Goal: Task Accomplishment & Management: Complete application form

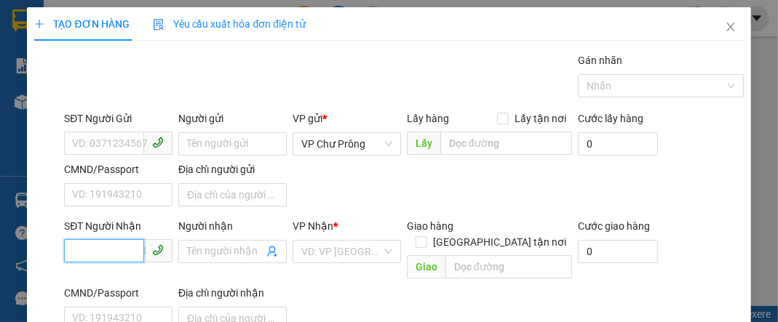
click at [100, 249] on input "SĐT Người Nhận" at bounding box center [104, 250] width 80 height 23
type input "0358774382"
click at [332, 249] on input "search" at bounding box center [341, 252] width 81 height 22
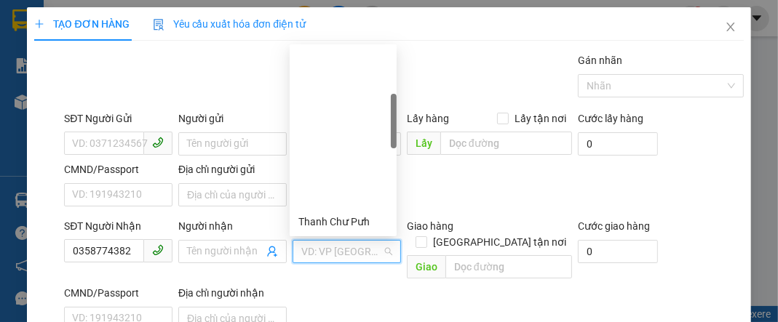
scroll to position [233, 0]
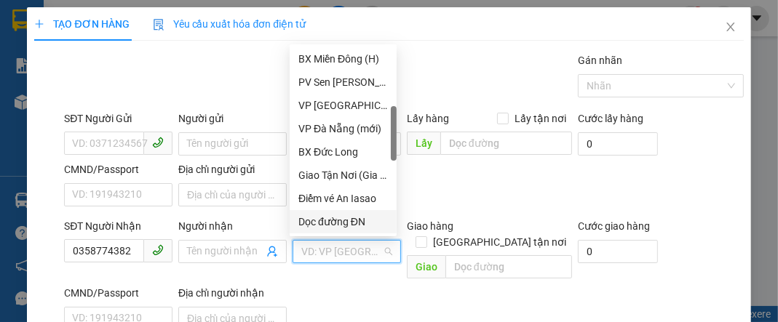
click at [359, 223] on div "Dọc đường ĐN" at bounding box center [342, 222] width 89 height 16
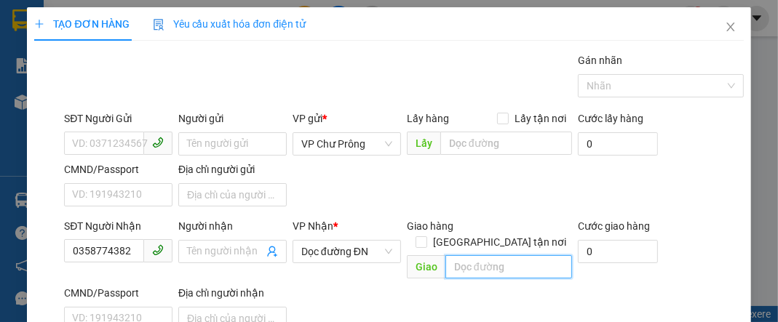
click at [471, 255] on input "text" at bounding box center [508, 266] width 127 height 23
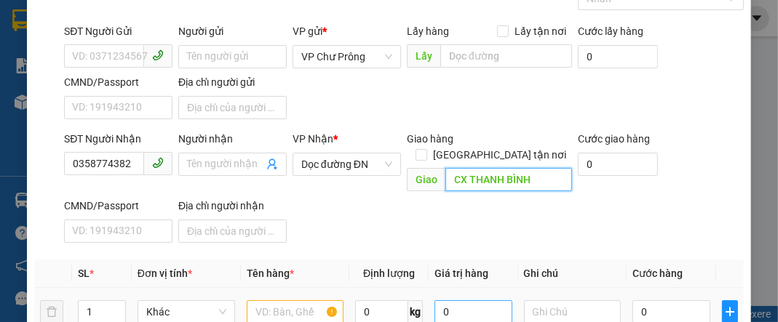
scroll to position [232, 0]
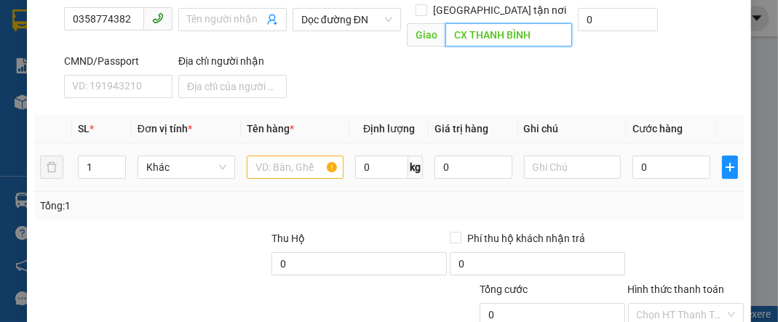
type input "CX THANH BÌNH"
click at [289, 156] on input "text" at bounding box center [295, 167] width 97 height 23
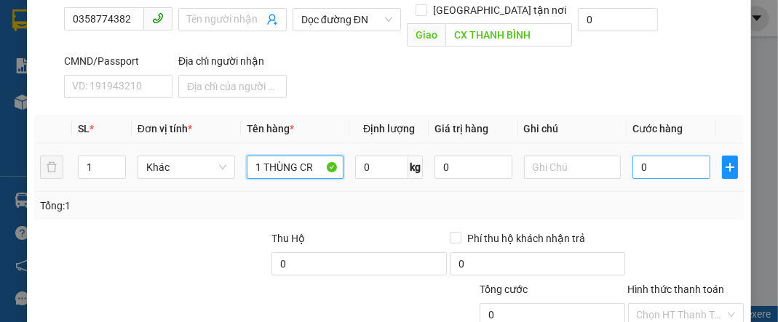
type input "1 THÙNG CR"
click at [679, 156] on input "0" at bounding box center [670, 167] width 77 height 23
type input "7"
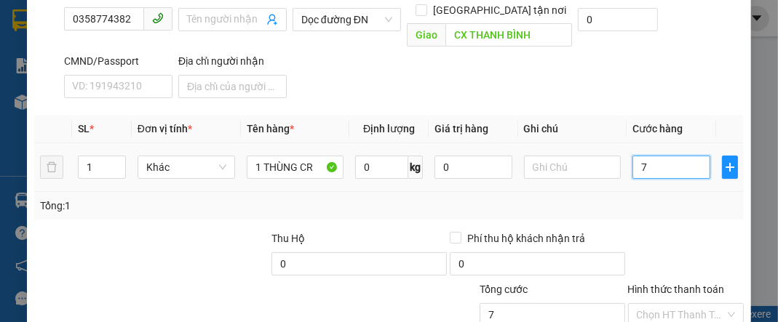
type input "70"
type input "700"
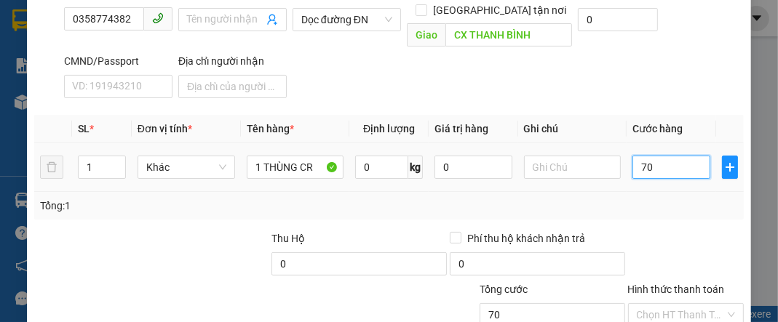
type input "700"
type input "7.000"
type input "70.000"
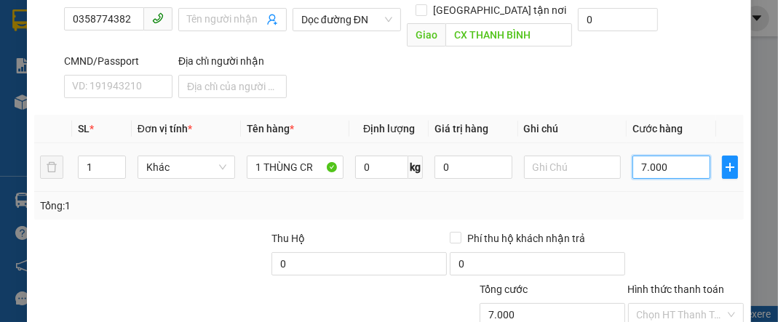
type input "70.000"
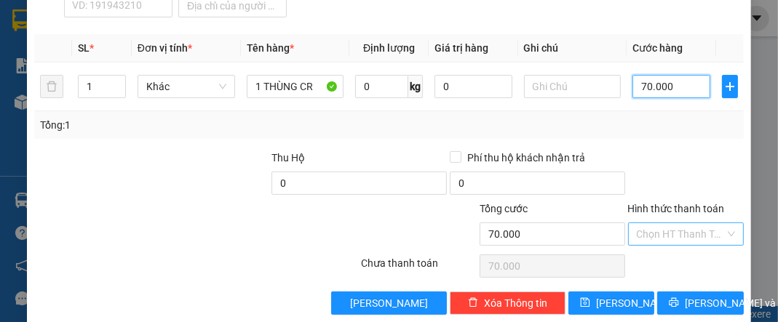
scroll to position [314, 0]
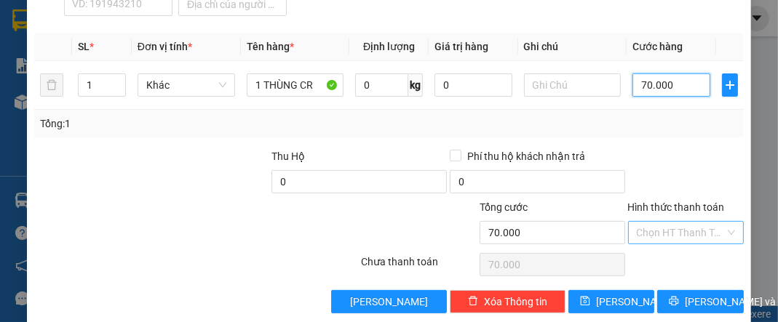
type input "70.000"
click at [682, 222] on input "Hình thức thanh toán" at bounding box center [680, 233] width 88 height 22
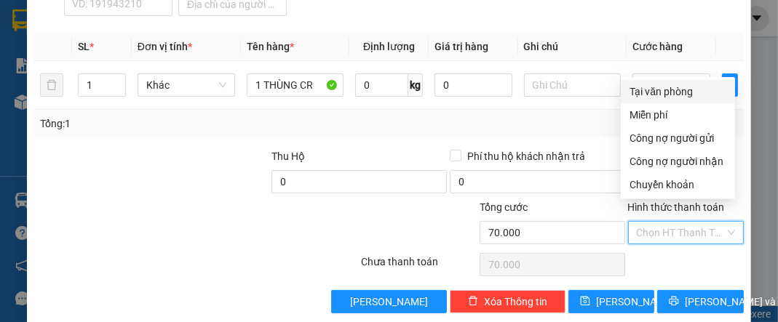
click at [671, 91] on div "Tại văn phòng" at bounding box center [677, 92] width 97 height 16
type input "0"
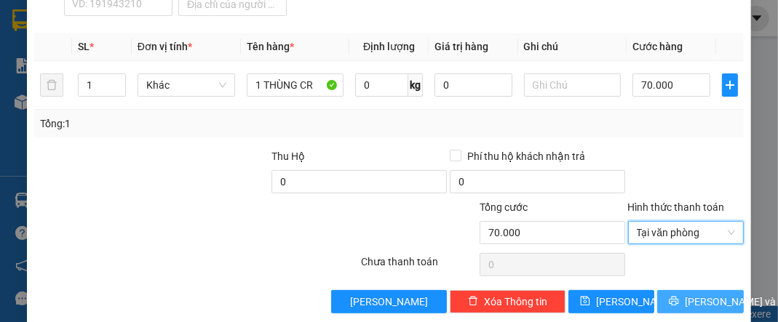
click at [688, 294] on span "[PERSON_NAME] và In" at bounding box center [735, 302] width 102 height 16
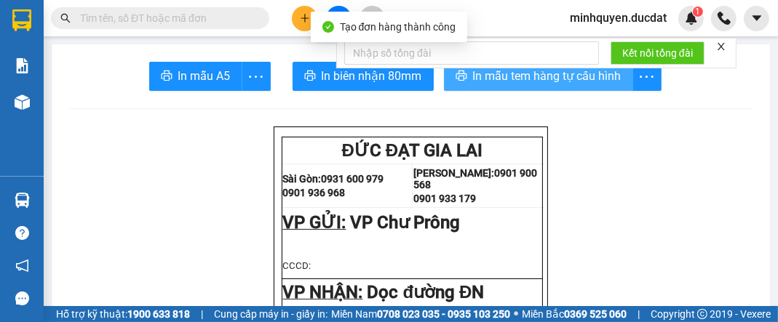
click at [585, 84] on span "In mẫu tem hàng tự cấu hình" at bounding box center [547, 76] width 148 height 18
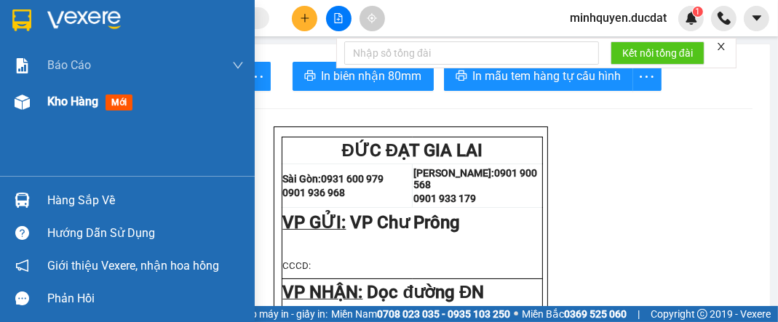
click at [71, 100] on span "Kho hàng" at bounding box center [72, 102] width 51 height 14
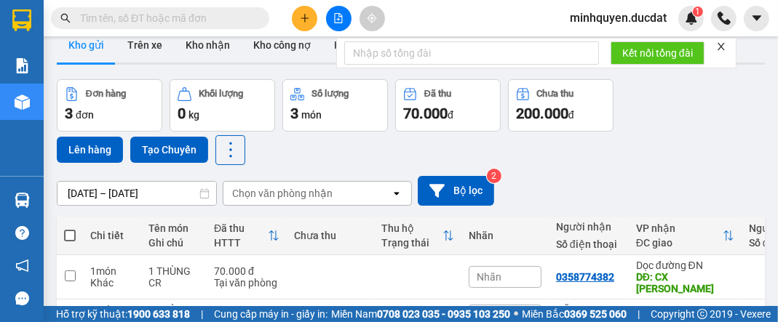
scroll to position [58, 0]
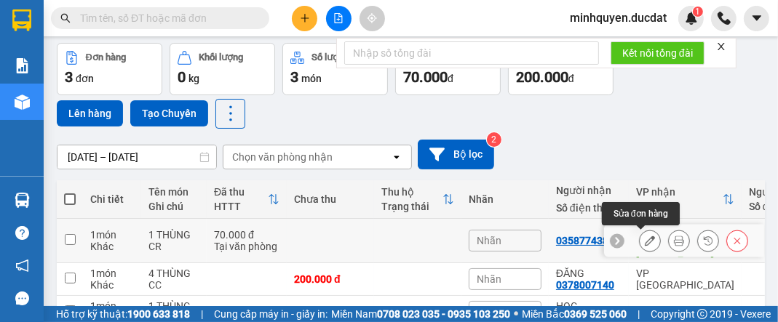
click at [644, 240] on icon at bounding box center [649, 241] width 10 height 10
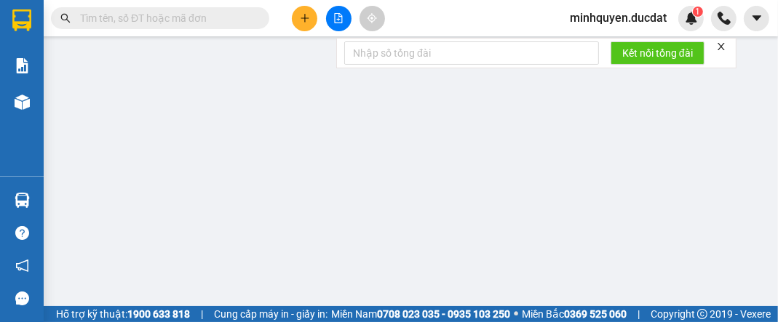
type input "0358774382"
type input "CX THANH BÌNH"
type input "70.000"
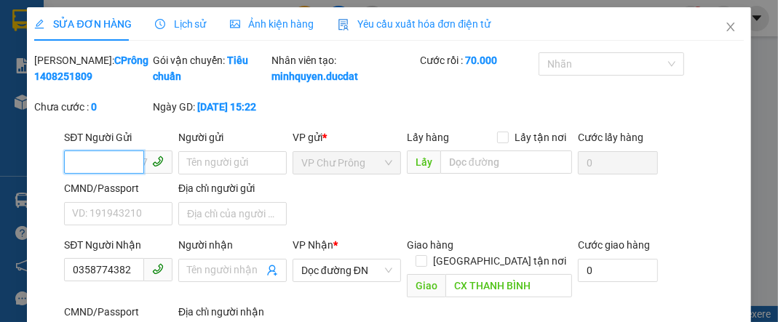
scroll to position [174, 0]
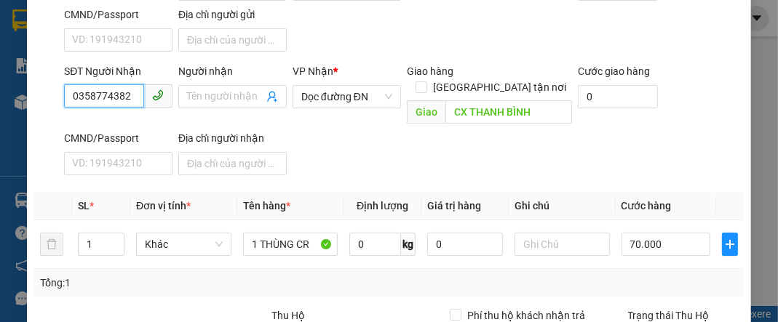
click at [128, 108] on input "0358774382" at bounding box center [104, 95] width 80 height 23
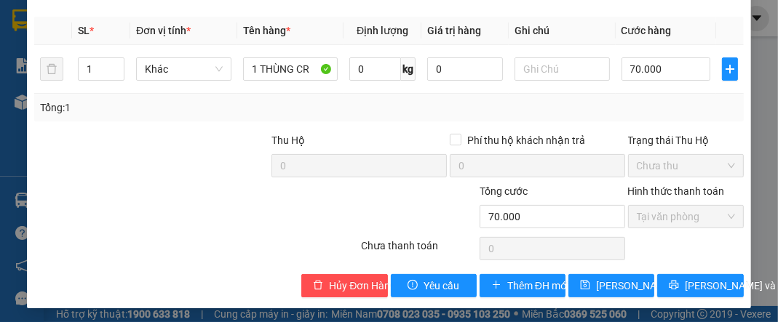
scroll to position [351, 0]
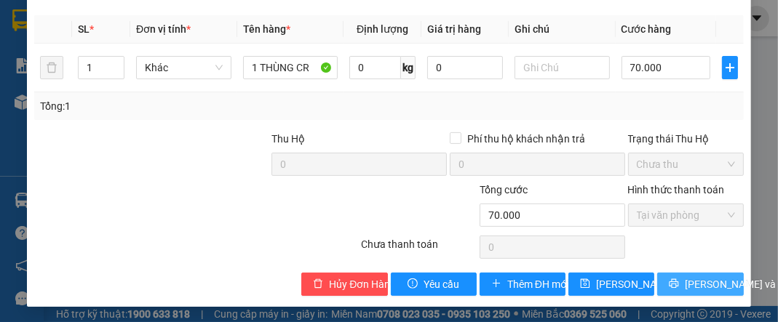
type input "0386297079"
click at [701, 283] on span "[PERSON_NAME] và In" at bounding box center [735, 284] width 102 height 16
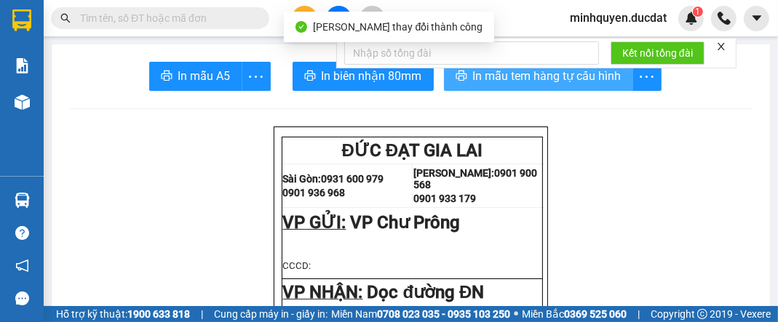
click at [573, 85] on span "In mẫu tem hàng tự cấu hình" at bounding box center [547, 76] width 148 height 18
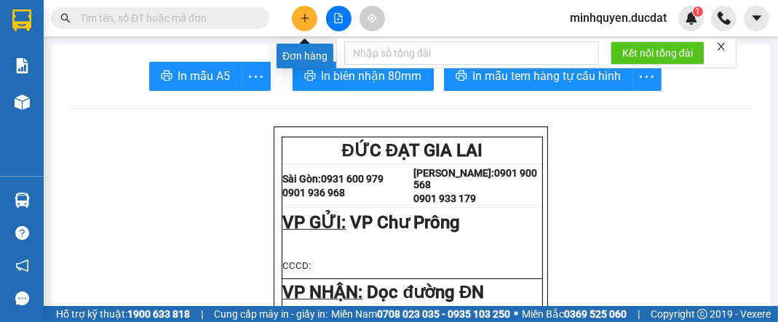
click at [294, 18] on button at bounding box center [304, 18] width 25 height 25
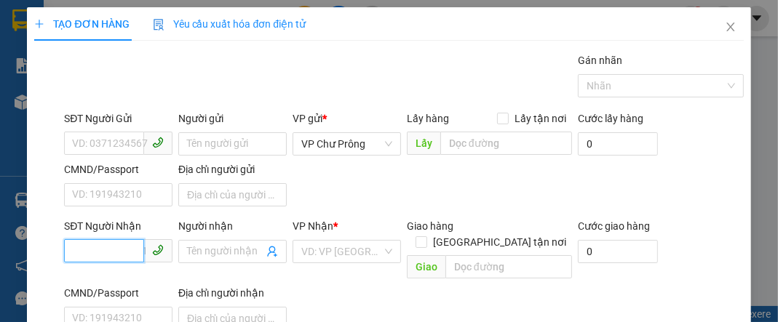
click at [129, 243] on input "SĐT Người Nhận" at bounding box center [104, 250] width 80 height 23
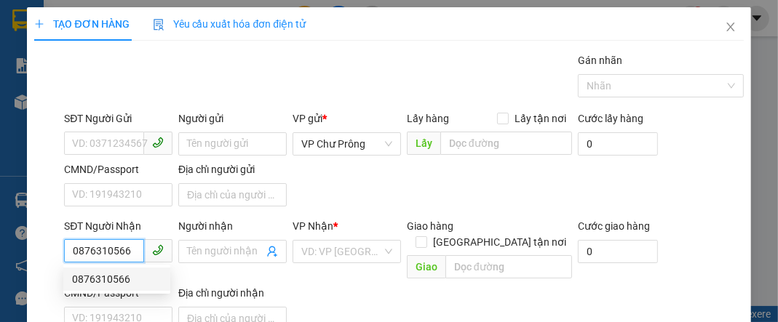
click at [129, 276] on div "0876310566" at bounding box center [116, 279] width 89 height 16
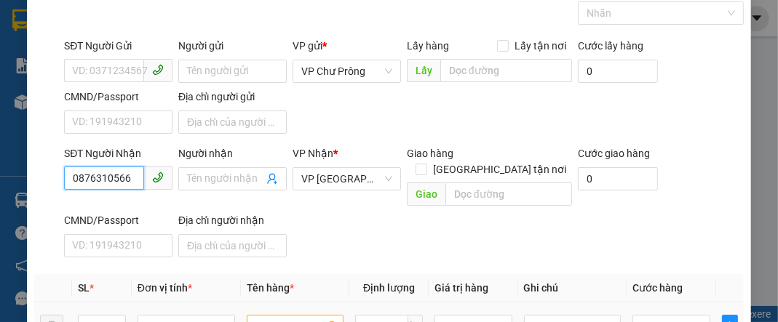
scroll to position [116, 0]
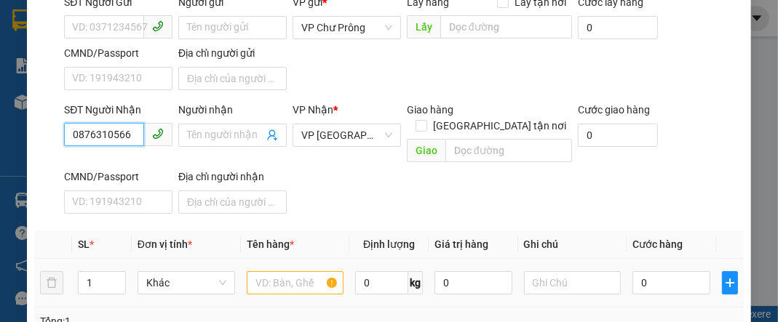
type input "0876310566"
click at [304, 271] on input "text" at bounding box center [295, 282] width 97 height 23
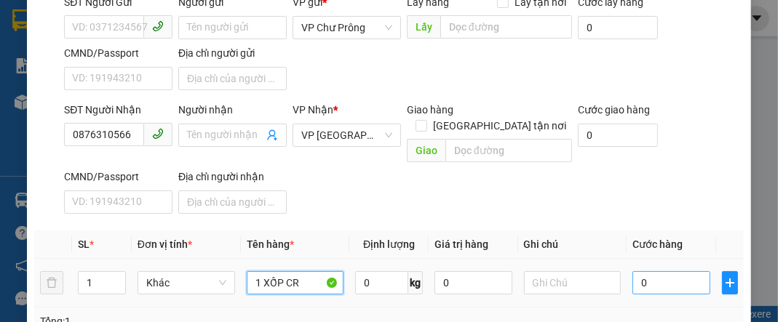
type input "1 XỐP CR"
click at [660, 271] on input "0" at bounding box center [670, 282] width 77 height 23
type input "5"
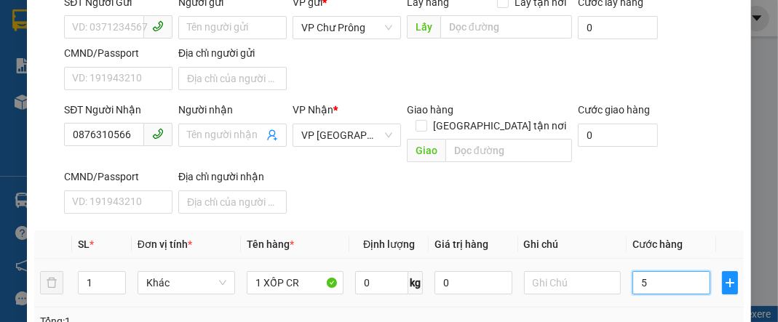
type input "50"
type input "500"
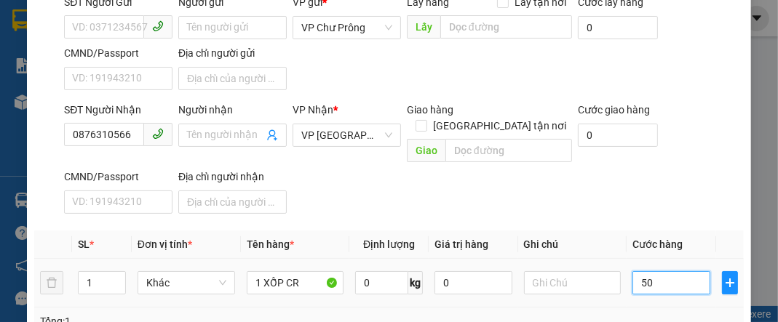
type input "500"
type input "5.000"
type input "50.000"
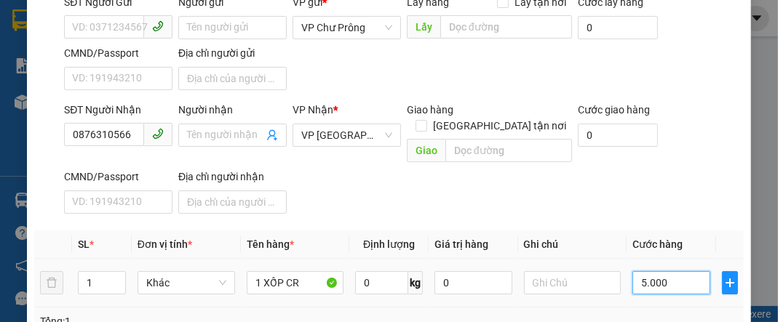
type input "50.000"
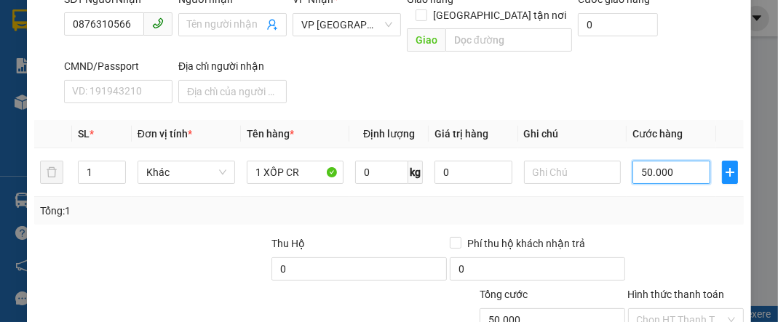
scroll to position [314, 0]
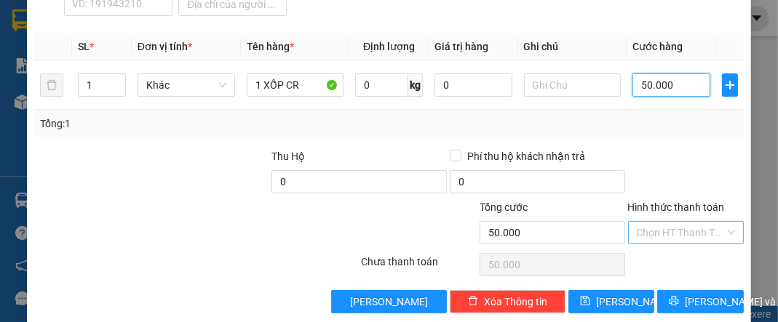
type input "50.000"
click at [676, 222] on input "Hình thức thanh toán" at bounding box center [680, 233] width 88 height 22
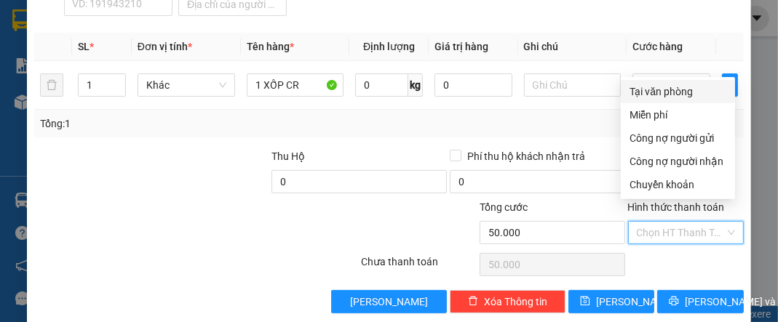
click at [696, 100] on div "Tại văn phòng" at bounding box center [677, 91] width 114 height 23
type input "0"
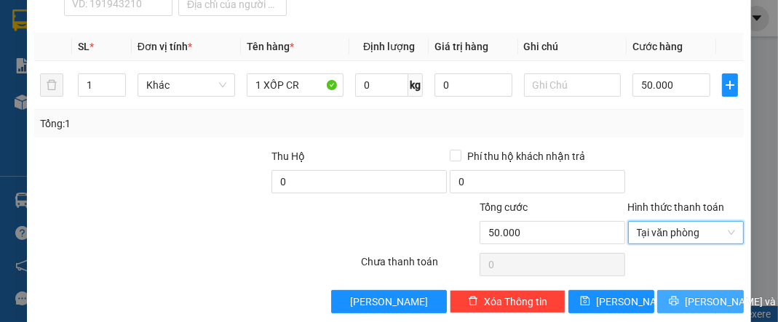
click at [708, 290] on button "[PERSON_NAME] và In" at bounding box center [700, 301] width 86 height 23
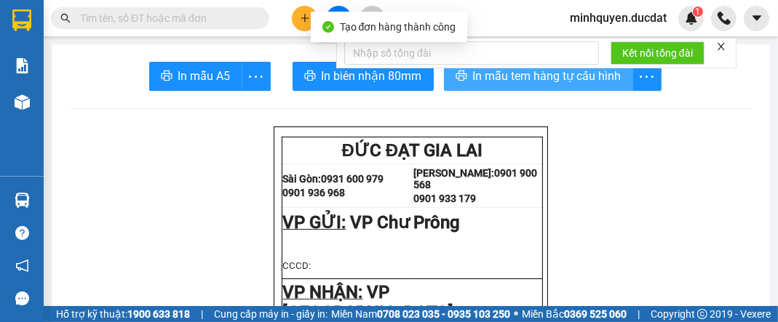
click at [579, 75] on span "In mẫu tem hàng tự cấu hình" at bounding box center [547, 76] width 148 height 18
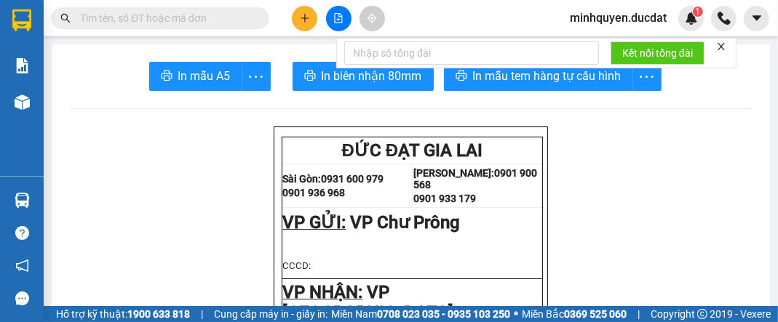
click at [303, 17] on icon "plus" at bounding box center [305, 18] width 10 height 10
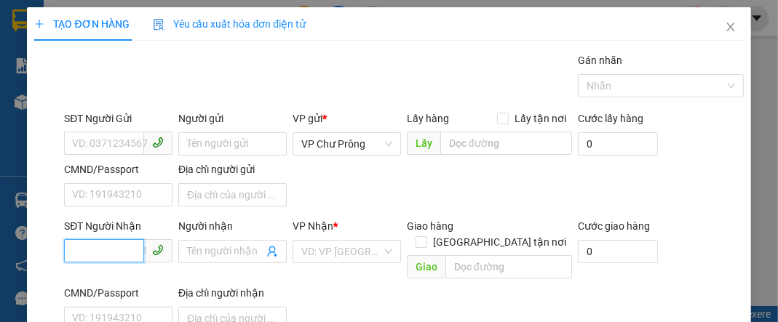
click at [124, 246] on input "SĐT Người Nhận" at bounding box center [104, 250] width 80 height 23
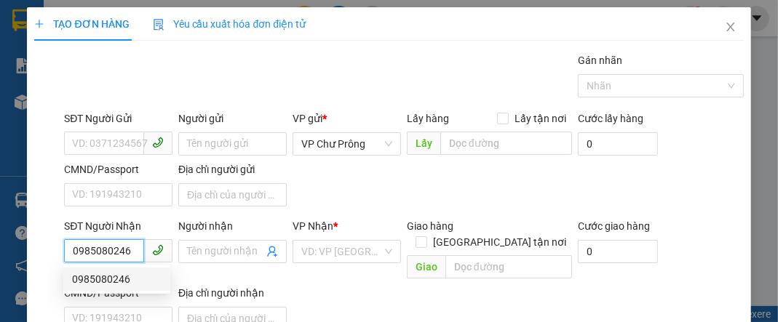
click at [99, 278] on div "0985080246" at bounding box center [116, 279] width 89 height 16
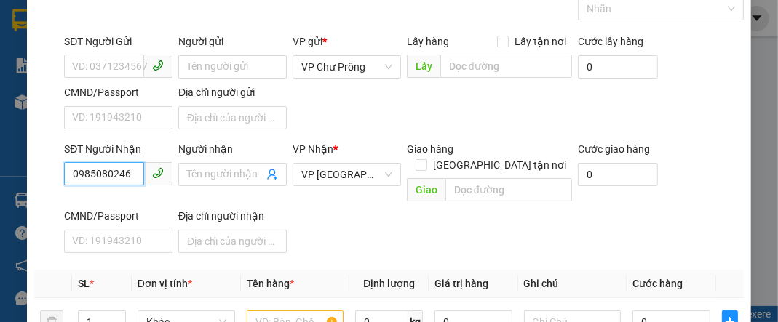
scroll to position [174, 0]
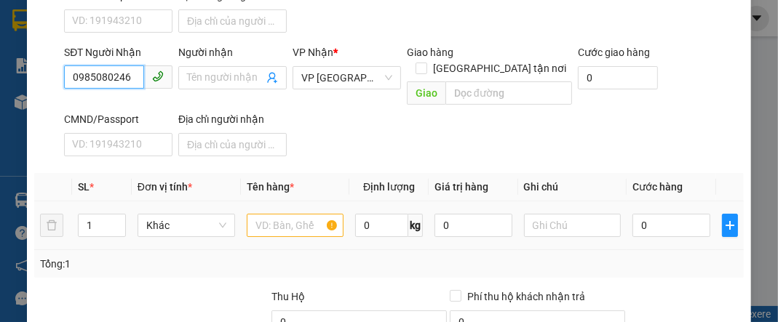
type input "0985080246"
click at [295, 214] on input "text" at bounding box center [295, 225] width 97 height 23
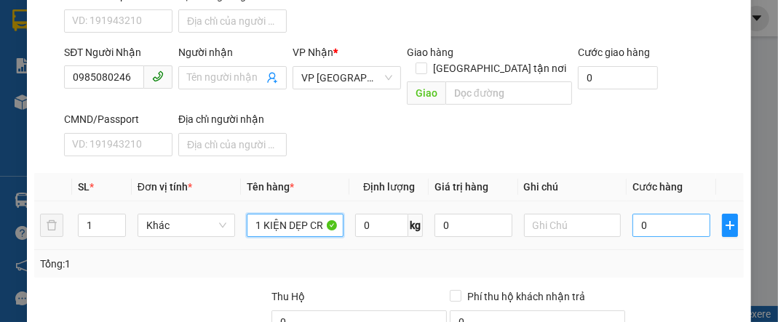
type input "1 KIỆN DẸP CR"
click at [656, 214] on input "0" at bounding box center [670, 225] width 77 height 23
type input "3"
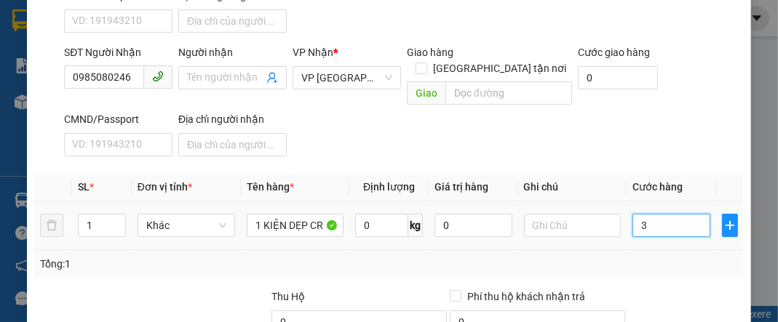
type input "30"
type input "300"
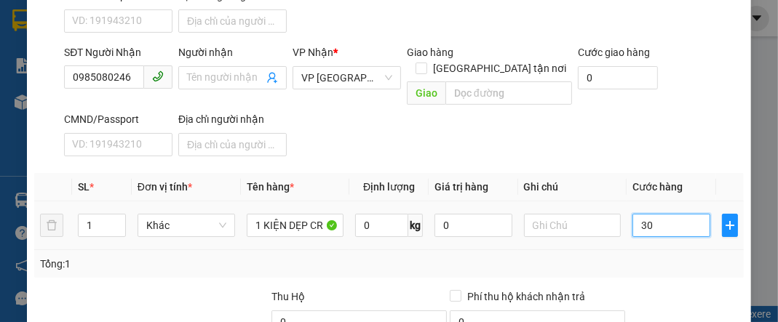
type input "300"
type input "3.000"
type input "30.000"
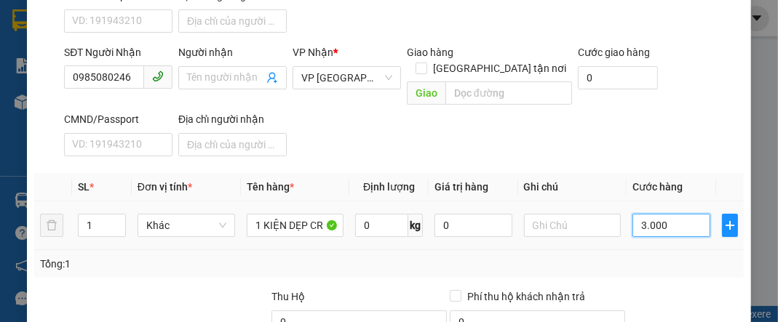
type input "30.000"
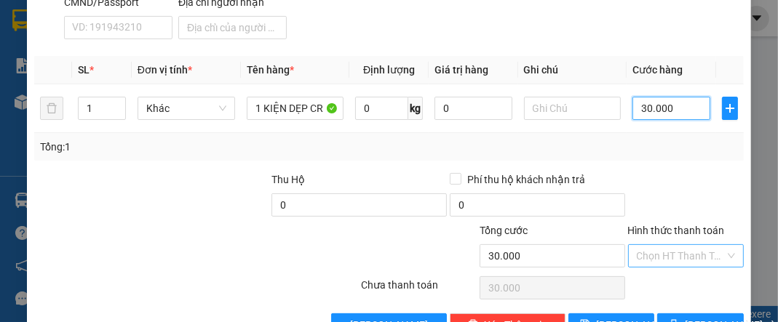
type input "30.000"
click at [657, 245] on input "Hình thức thanh toán" at bounding box center [680, 256] width 88 height 22
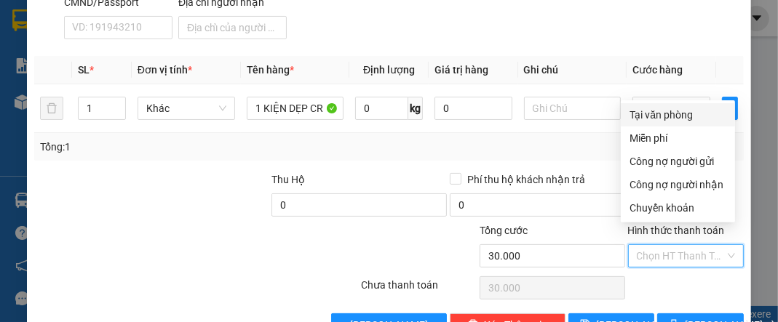
click at [660, 123] on div "Tại văn phòng" at bounding box center [677, 114] width 114 height 23
type input "0"
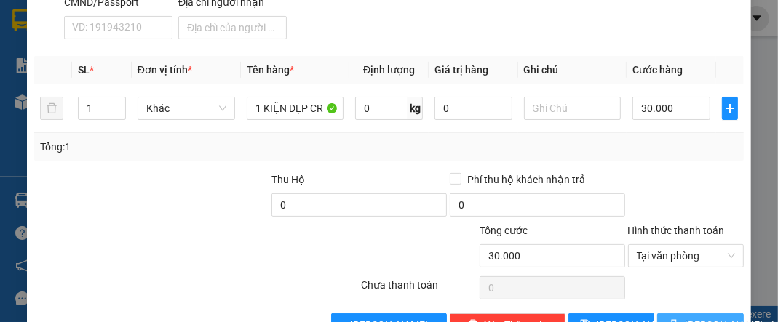
click at [690, 317] on span "[PERSON_NAME] và In" at bounding box center [735, 325] width 102 height 16
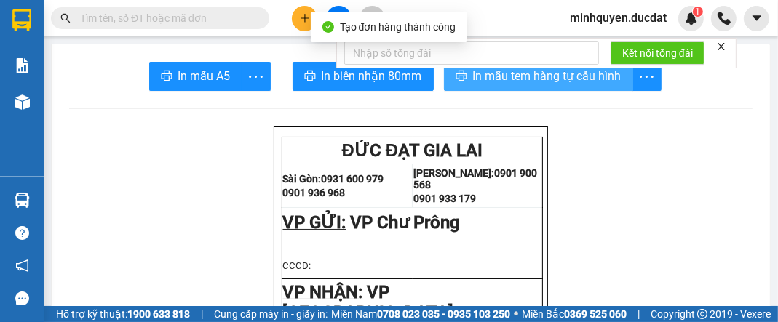
click at [554, 82] on span "In mẫu tem hàng tự cấu hình" at bounding box center [547, 76] width 148 height 18
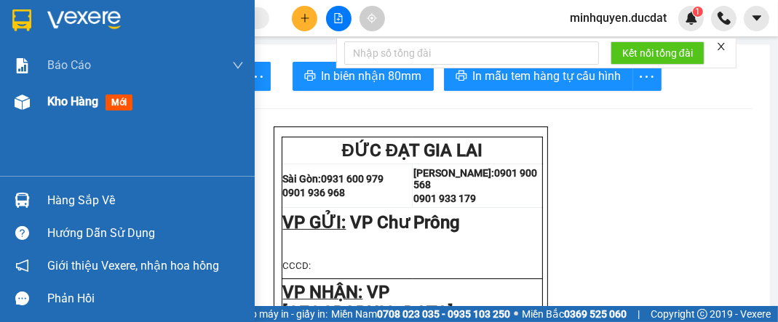
click at [65, 102] on span "Kho hàng" at bounding box center [72, 102] width 51 height 14
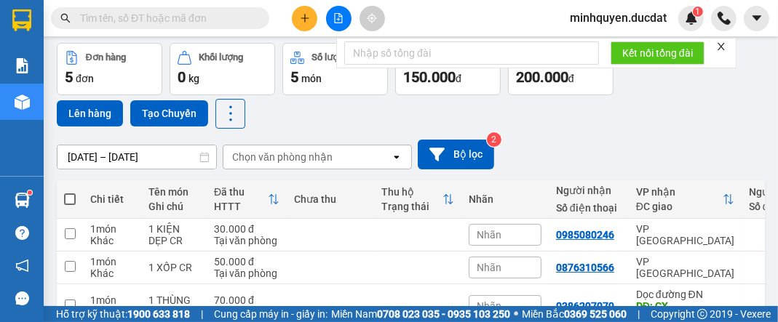
scroll to position [116, 0]
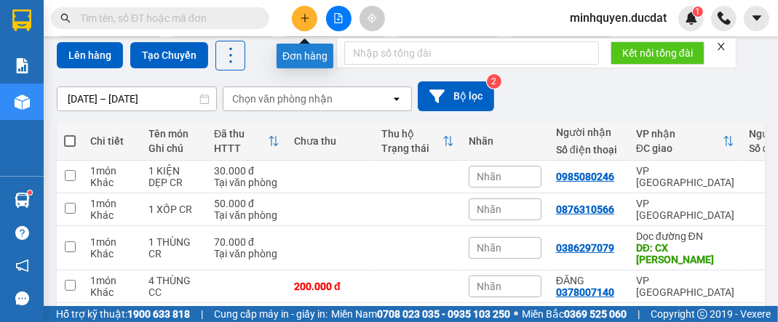
click at [311, 20] on button at bounding box center [304, 18] width 25 height 25
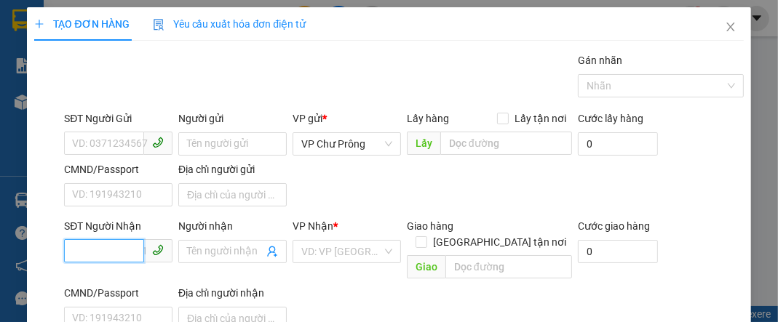
click at [102, 246] on input "SĐT Người Nhận" at bounding box center [104, 250] width 80 height 23
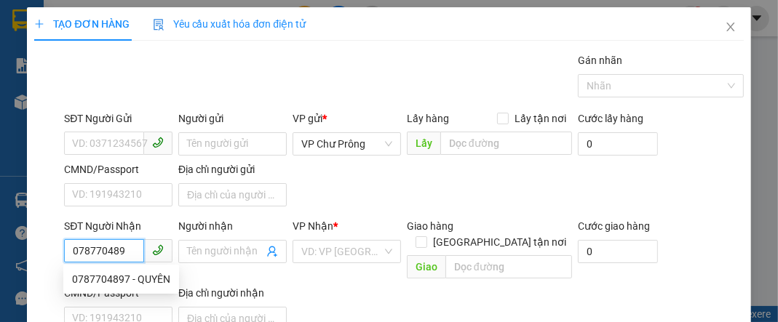
type input "0787704897"
click at [121, 283] on div "0787704897 - QUYÊN" at bounding box center [121, 279] width 98 height 16
type input "QUYÊN"
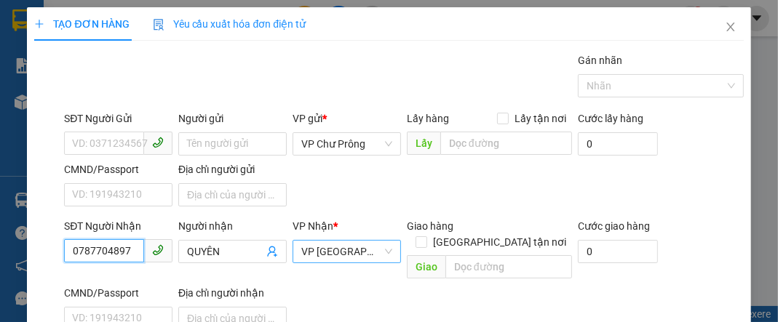
scroll to position [174, 0]
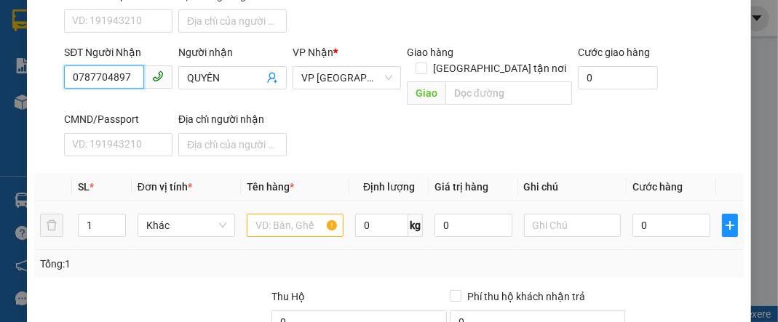
type input "0787704897"
click at [283, 214] on input "text" at bounding box center [295, 225] width 97 height 23
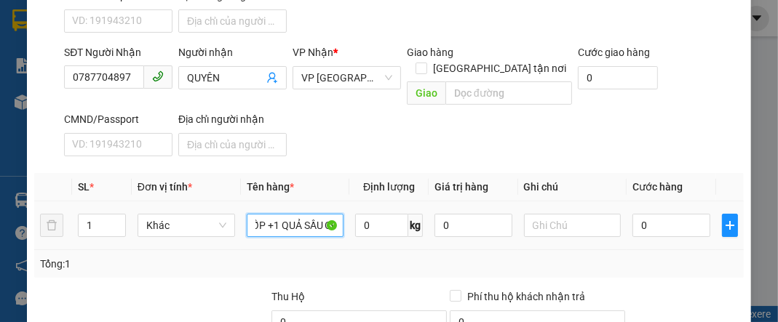
scroll to position [0, 25]
type input "1 XỐP +1 QUẢ SẦU CC"
click at [663, 214] on input "0" at bounding box center [670, 225] width 77 height 23
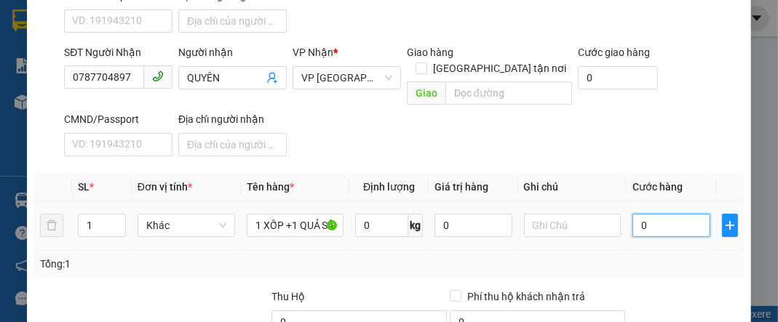
type input "9"
type input "90"
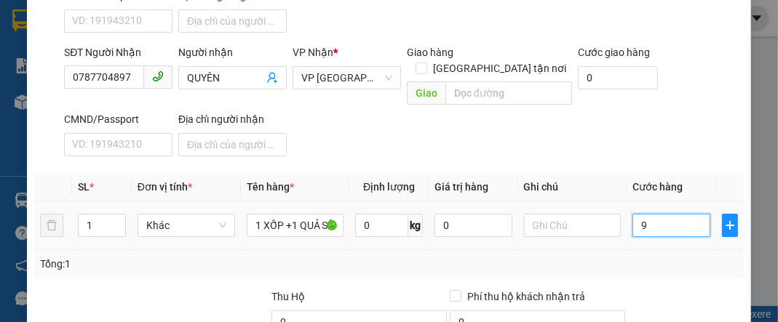
type input "90"
type input "900"
type input "9.000"
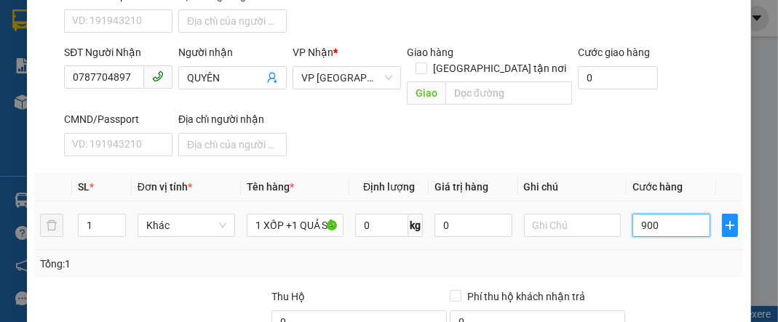
type input "9.000"
type input "90.000"
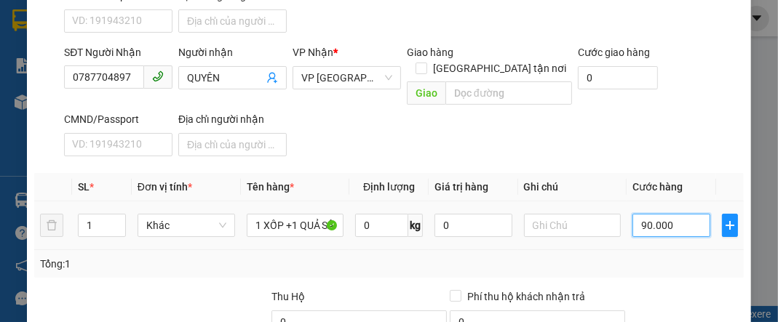
scroll to position [314, 0]
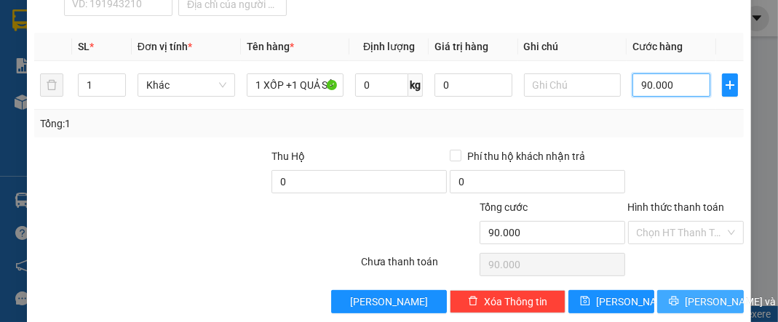
type input "90.000"
click at [684, 294] on span "[PERSON_NAME] và In" at bounding box center [735, 302] width 102 height 16
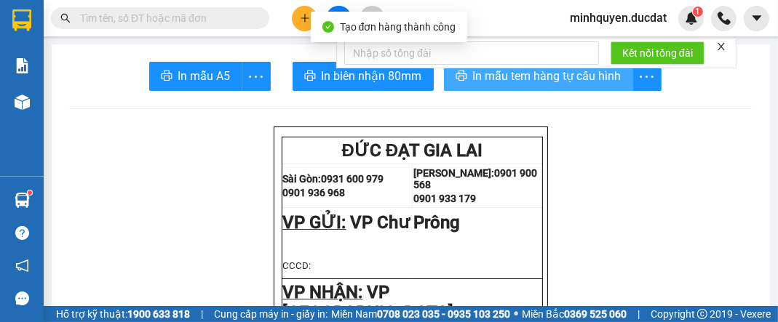
click at [559, 84] on span "In mẫu tem hàng tự cấu hình" at bounding box center [547, 76] width 148 height 18
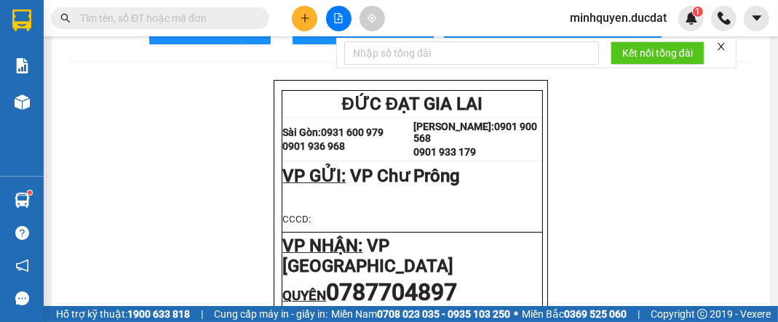
scroll to position [116, 0]
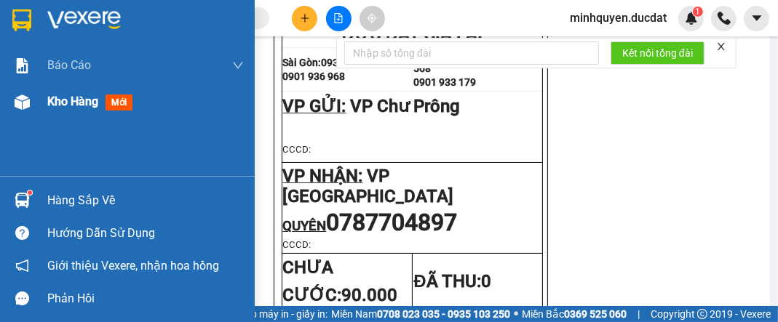
click at [89, 101] on span "Kho hàng" at bounding box center [72, 102] width 51 height 14
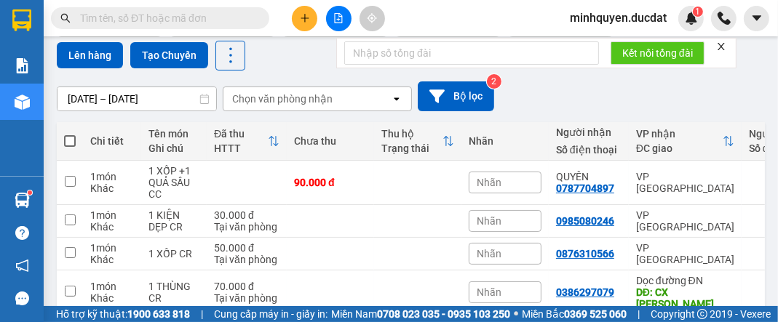
scroll to position [232, 0]
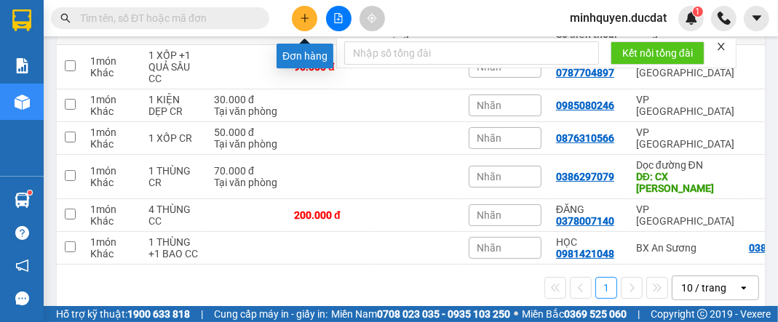
click at [303, 20] on icon "plus" at bounding box center [305, 18] width 10 height 10
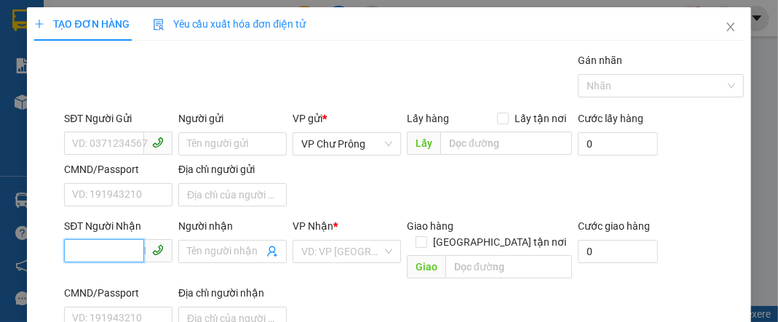
click at [89, 253] on input "SĐT Người Nhận" at bounding box center [104, 250] width 80 height 23
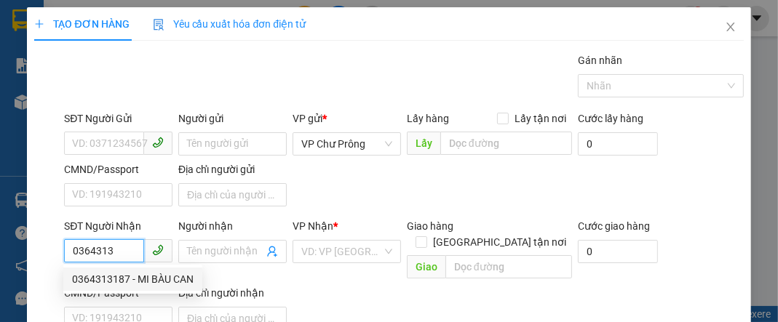
click at [158, 277] on div "0364313187 - MI BÀU CAN" at bounding box center [132, 279] width 121 height 16
type input "0364313187"
type input "MI BÀU CAN"
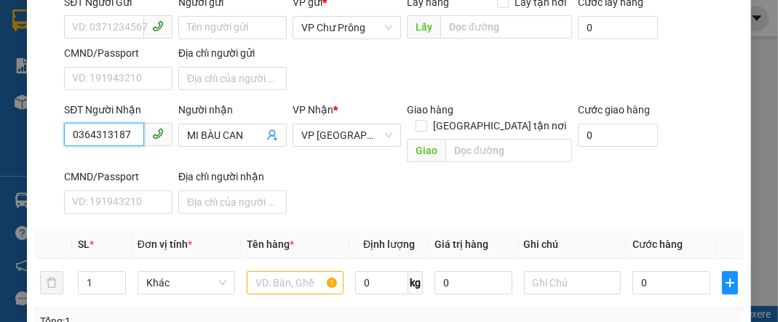
scroll to position [232, 0]
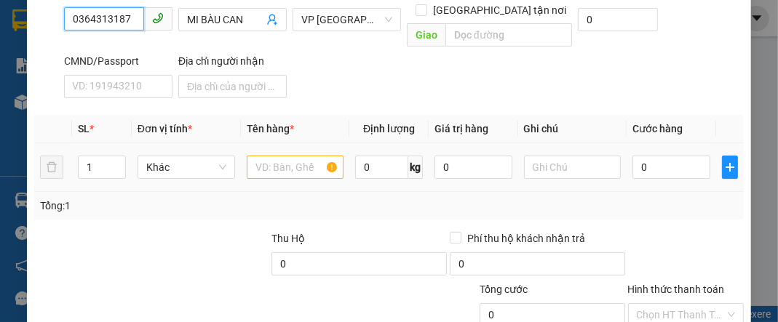
type input "0364313187"
click at [273, 156] on input "text" at bounding box center [295, 167] width 97 height 23
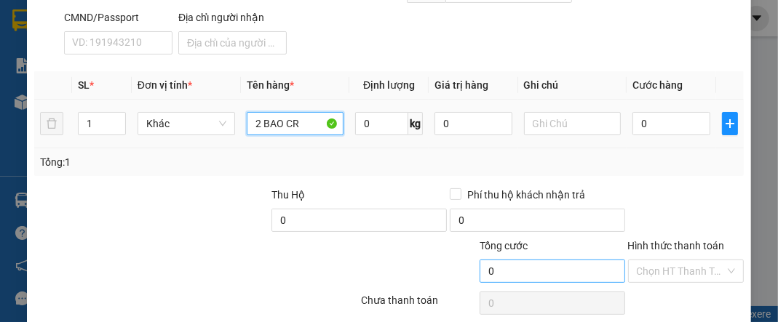
scroll to position [314, 0]
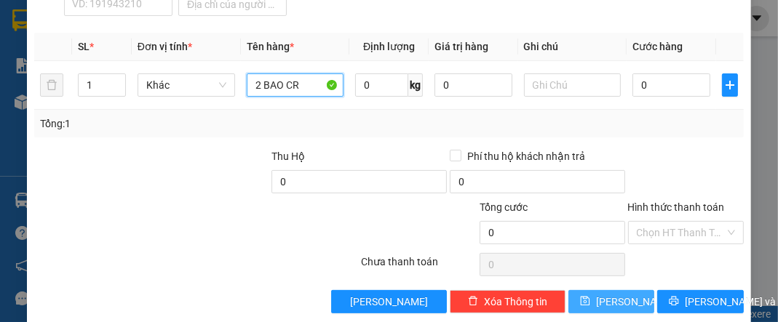
type input "2 BAO CR"
click at [601, 290] on button "[PERSON_NAME]" at bounding box center [611, 301] width 86 height 23
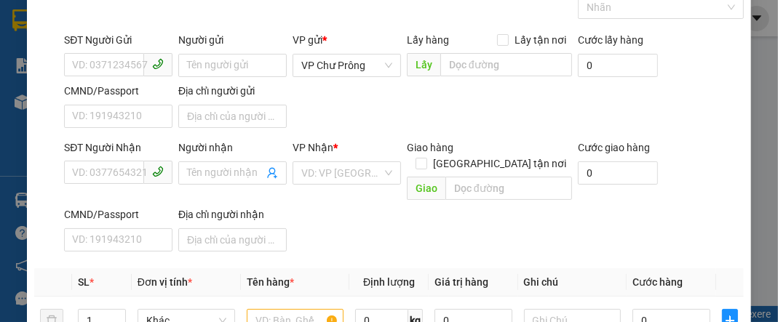
scroll to position [0, 0]
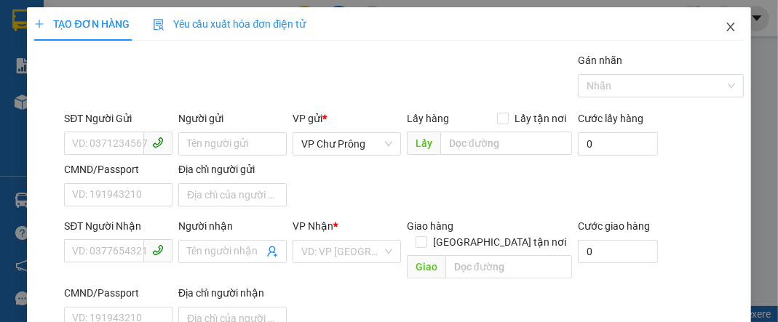
click at [724, 25] on icon "close" at bounding box center [730, 27] width 12 height 12
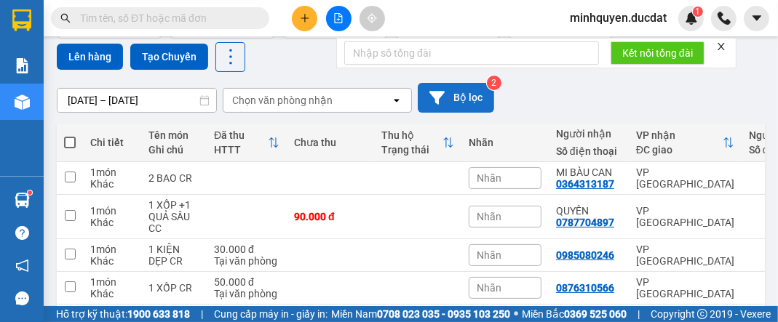
scroll to position [116, 0]
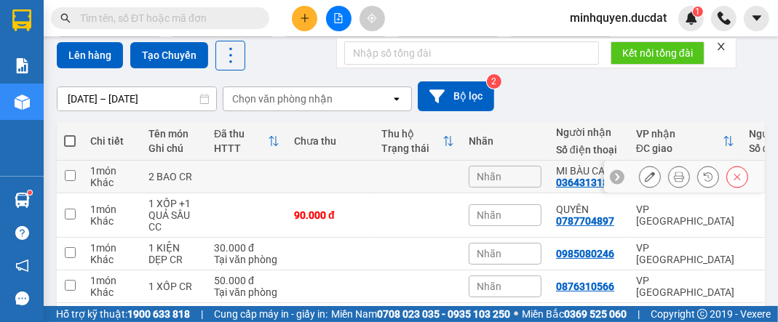
click at [645, 180] on icon at bounding box center [649, 177] width 10 height 10
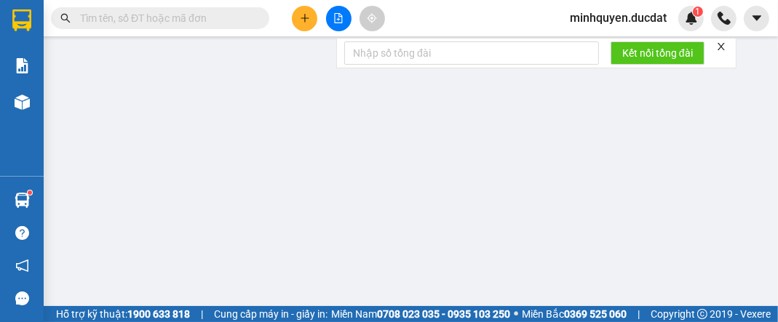
type input "0364313187"
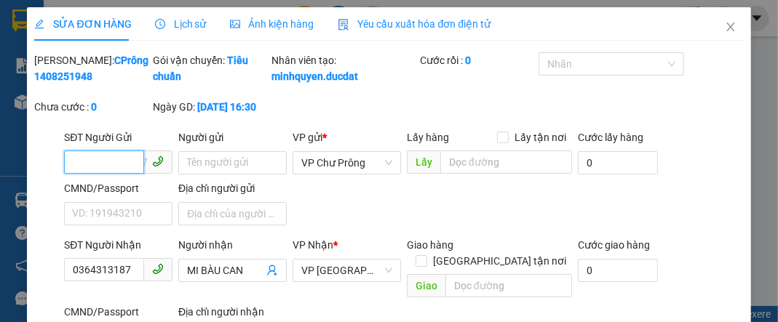
scroll to position [116, 0]
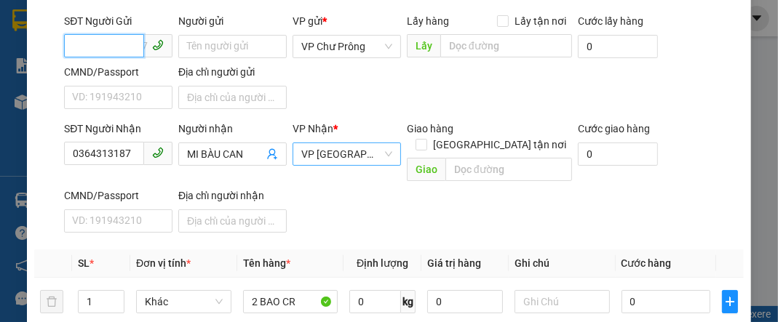
click at [359, 165] on span "VP [GEOGRAPHIC_DATA]" at bounding box center [346, 154] width 91 height 22
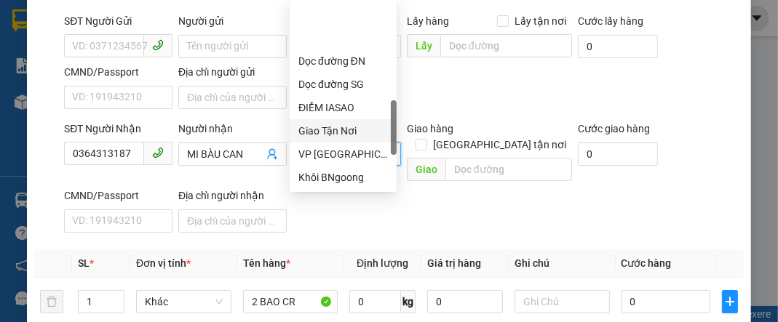
scroll to position [466, 0]
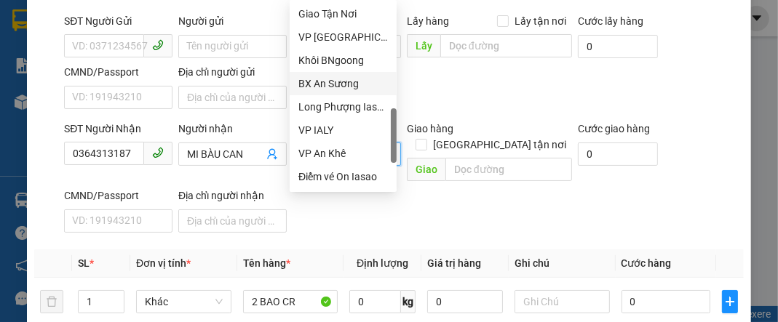
click at [343, 79] on div "BX An Sương" at bounding box center [342, 84] width 89 height 16
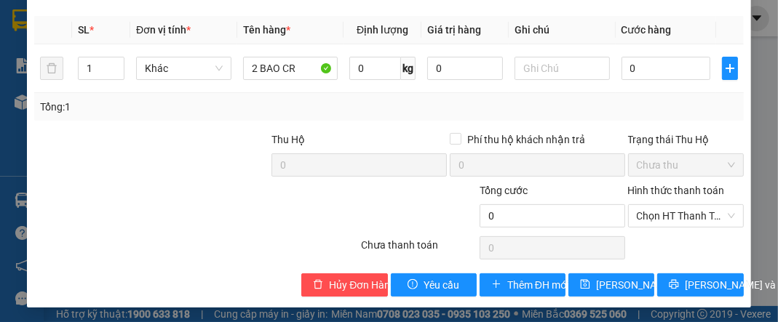
scroll to position [351, 0]
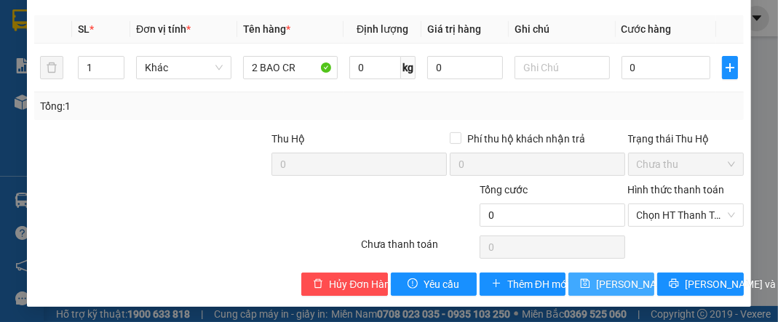
click at [596, 279] on span "[PERSON_NAME] thay đổi" at bounding box center [654, 284] width 116 height 16
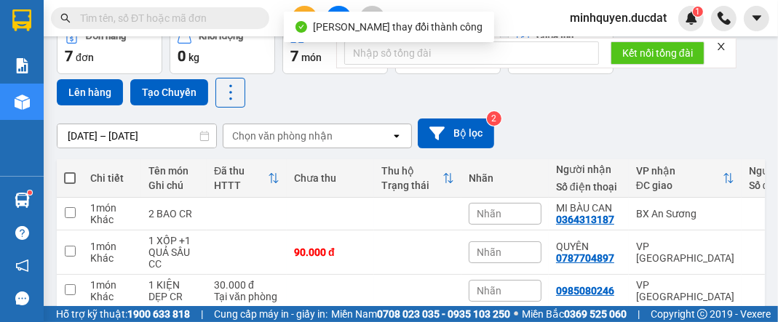
scroll to position [174, 0]
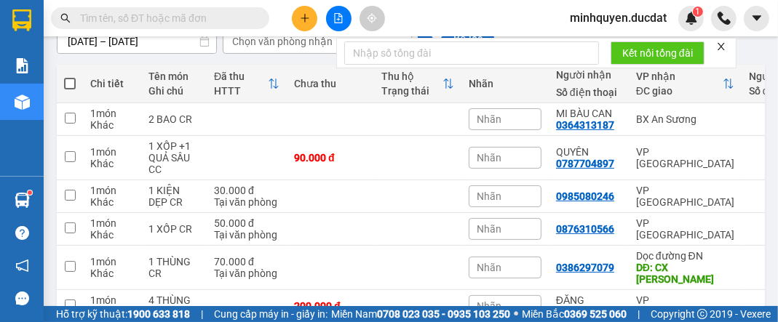
click at [306, 19] on icon "plus" at bounding box center [305, 18] width 10 height 10
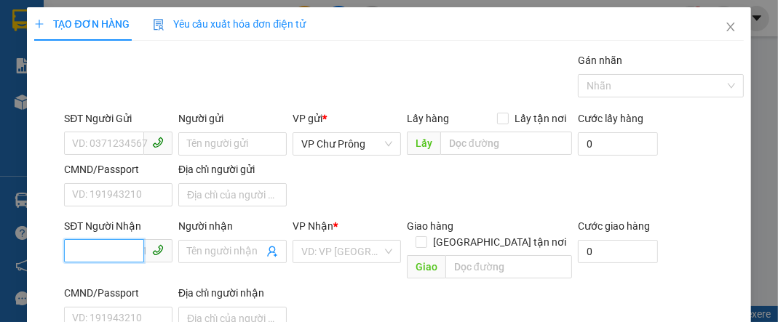
click at [77, 255] on input "SĐT Người Nhận" at bounding box center [104, 250] width 80 height 23
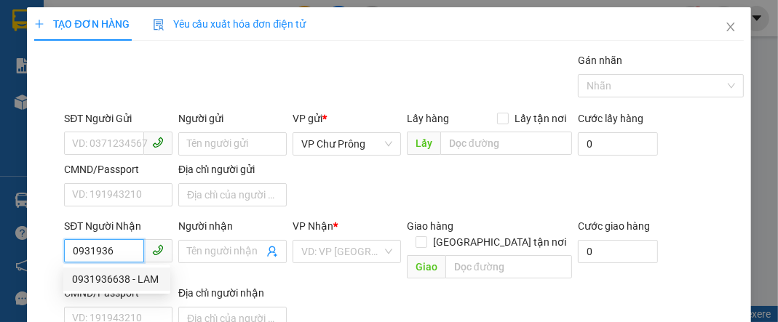
click at [132, 271] on div "0931936638 - LAM" at bounding box center [116, 279] width 89 height 16
type input "0931936638"
type input "LAM"
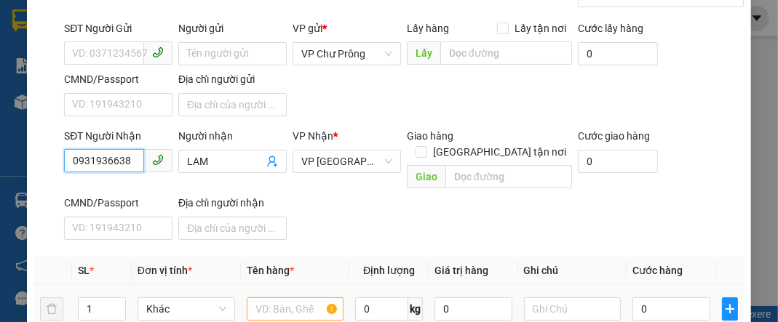
scroll to position [232, 0]
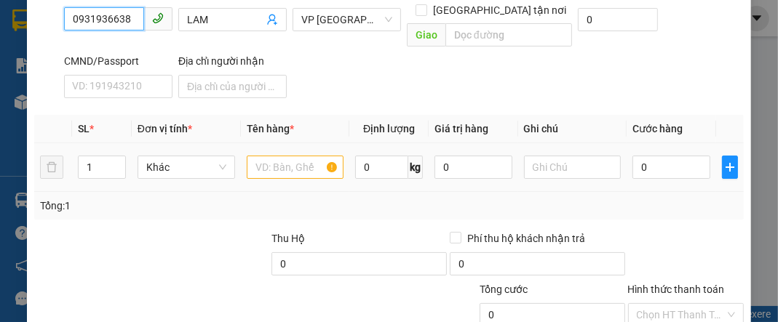
type input "0931936638"
click at [300, 156] on input "text" at bounding box center [295, 167] width 97 height 23
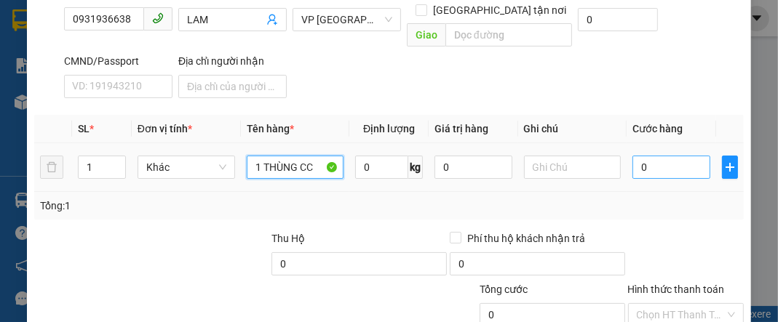
type input "1 THÙNG CC"
click at [666, 156] on input "0" at bounding box center [670, 167] width 77 height 23
type input "8"
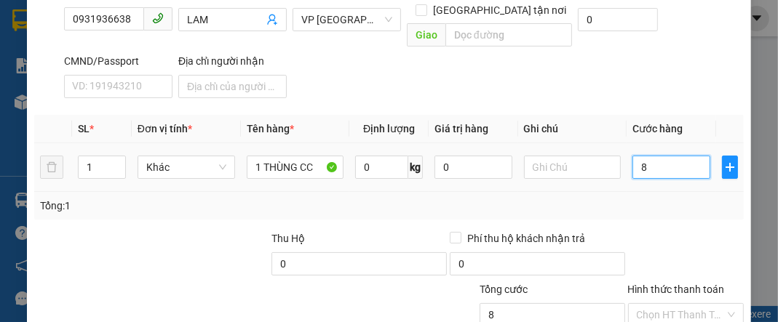
type input "80"
type input "800"
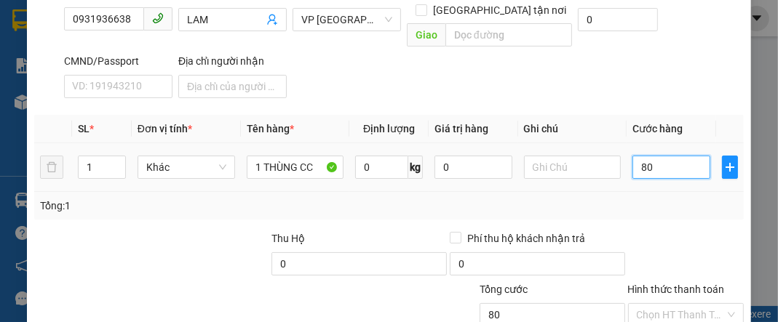
type input "800"
type input "8.000"
type input "80.000"
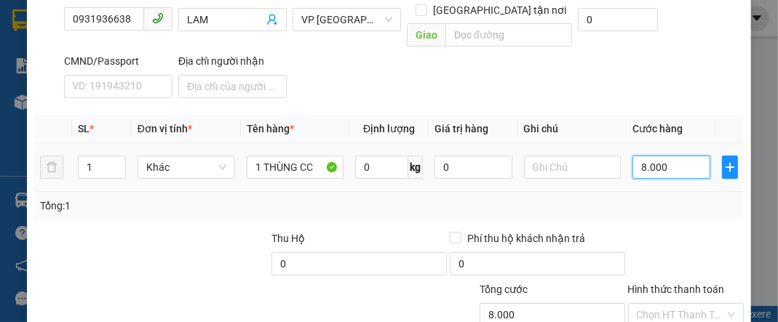
type input "80.000"
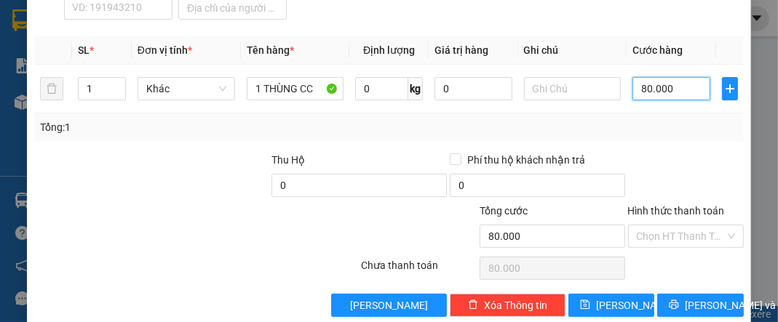
scroll to position [314, 0]
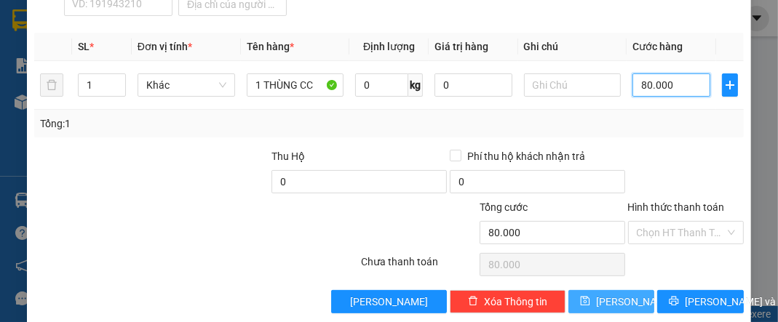
type input "80.000"
click at [576, 290] on button "[PERSON_NAME]" at bounding box center [611, 301] width 86 height 23
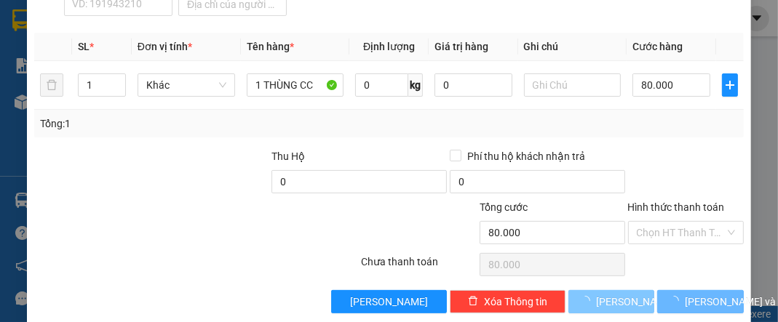
type input "0"
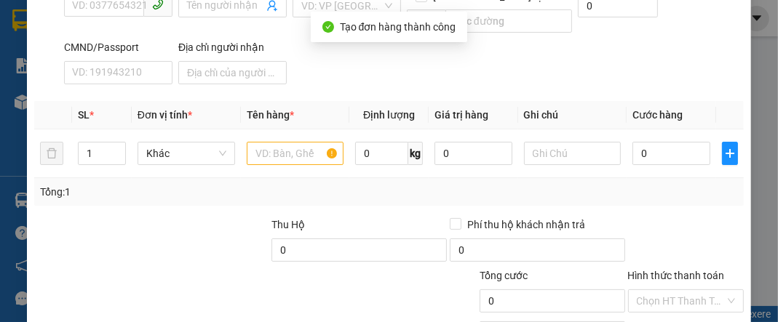
scroll to position [140, 0]
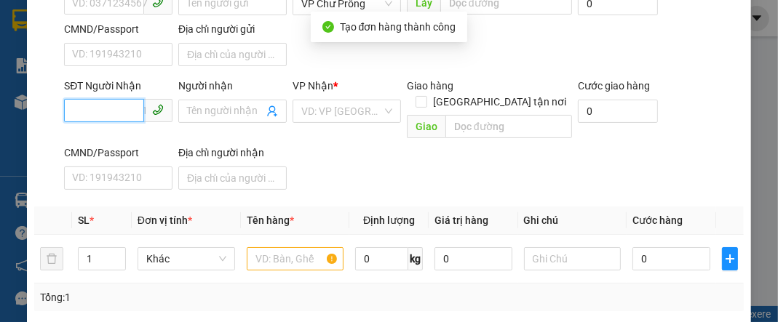
click at [120, 111] on input "SĐT Người Nhận" at bounding box center [104, 110] width 80 height 23
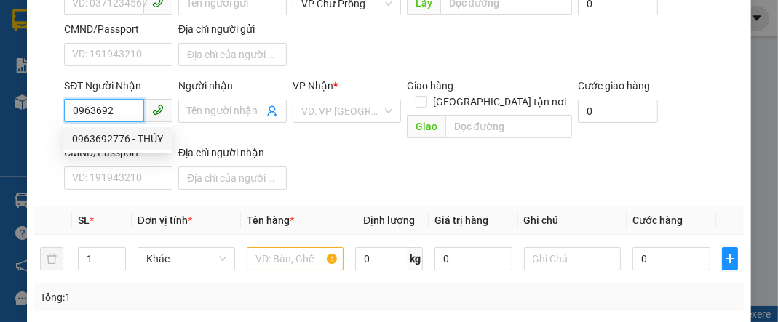
click at [131, 143] on div "0963692776 - THÚY" at bounding box center [117, 139] width 91 height 16
type input "0963692776"
type input "THÚY"
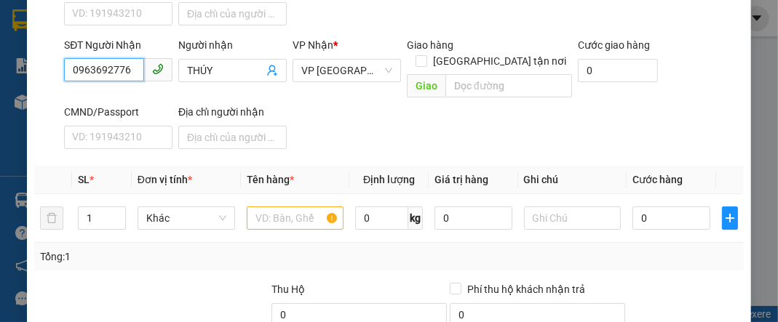
scroll to position [256, 0]
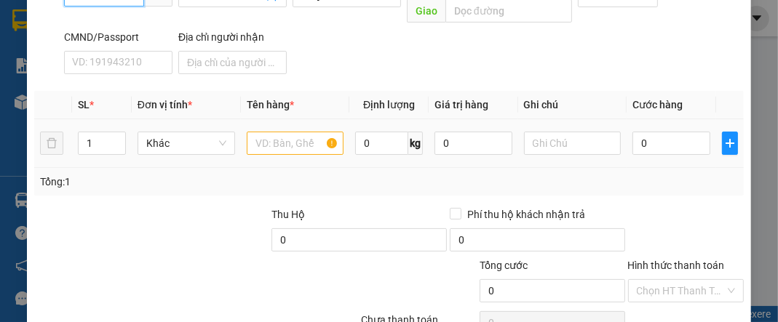
type input "0963692776"
click at [287, 132] on input "text" at bounding box center [295, 143] width 97 height 23
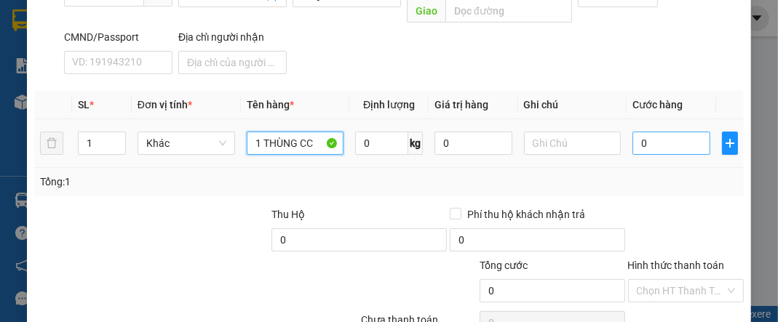
type input "1 THÙNG CC"
click at [678, 132] on input "0" at bounding box center [670, 143] width 77 height 23
type input "9"
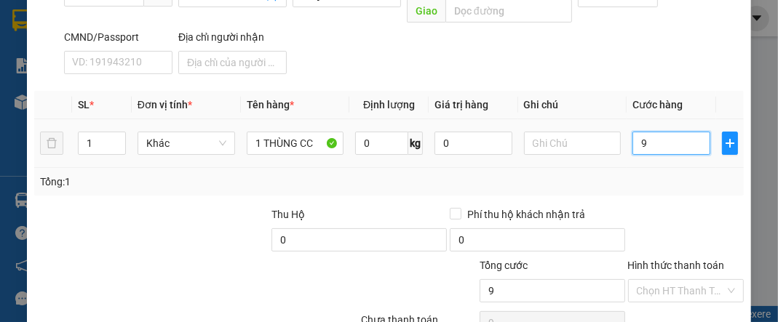
type input "90"
type input "900"
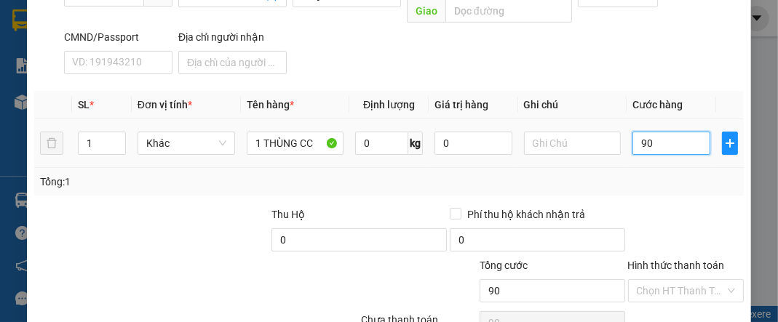
type input "900"
type input "9.000"
type input "90.000"
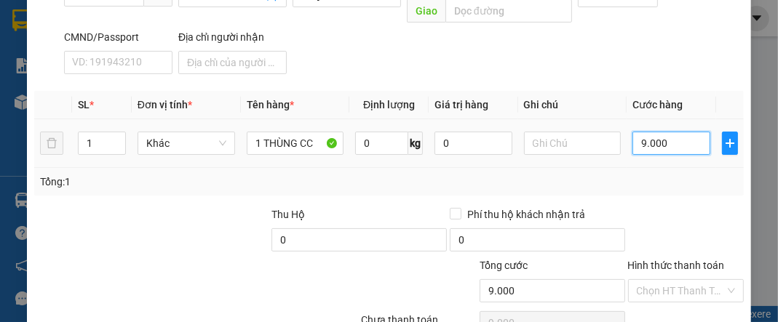
type input "90.000"
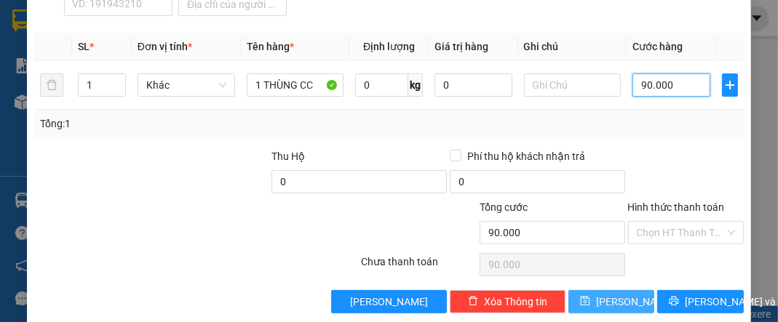
type input "90.000"
click at [585, 290] on button "[PERSON_NAME]" at bounding box center [611, 301] width 86 height 23
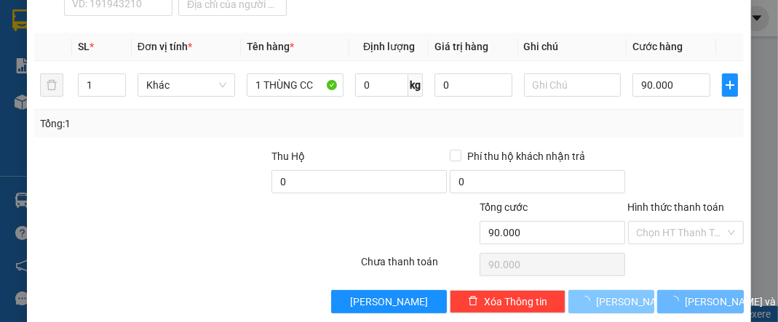
type input "0"
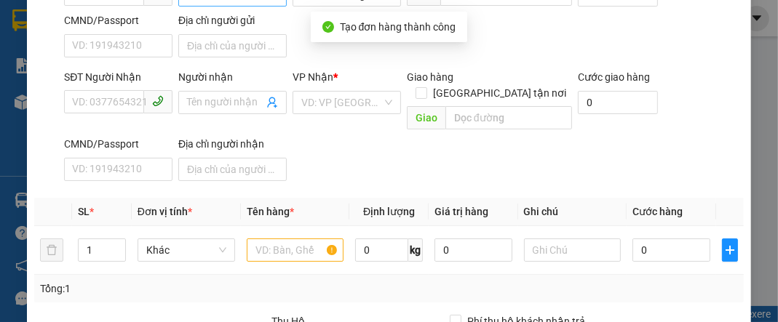
scroll to position [23, 0]
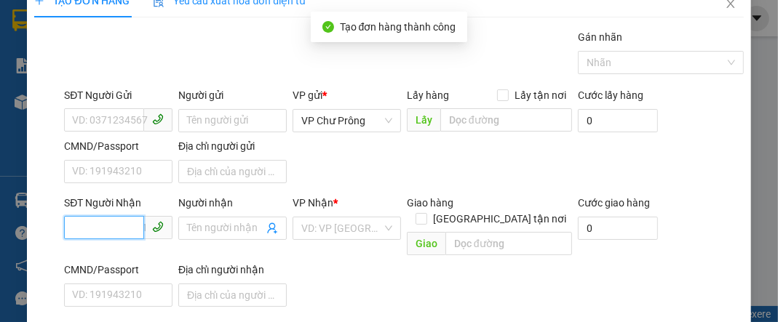
drag, startPoint x: 112, startPoint y: 221, endPoint x: 116, endPoint y: 209, distance: 12.4
click at [112, 223] on input "SĐT Người Nhận" at bounding box center [104, 227] width 80 height 23
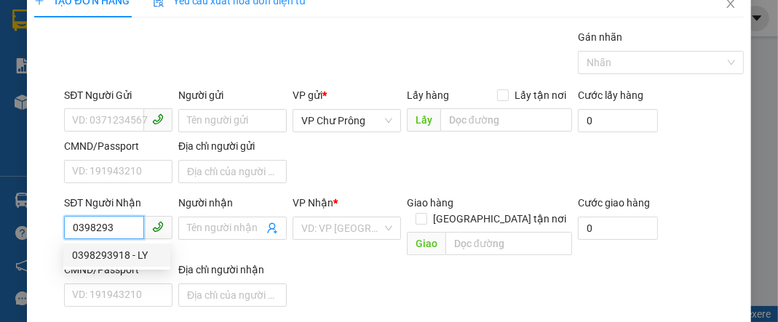
click at [135, 252] on div "0398293918 - LY" at bounding box center [116, 255] width 89 height 16
type input "0398293918"
type input "LY"
type input "CẦU BÀ BẦU"
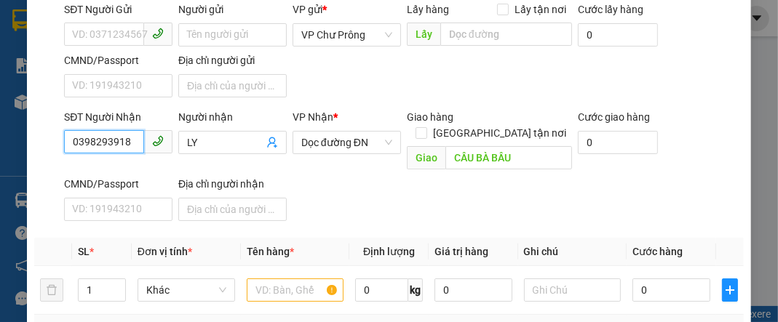
scroll to position [198, 0]
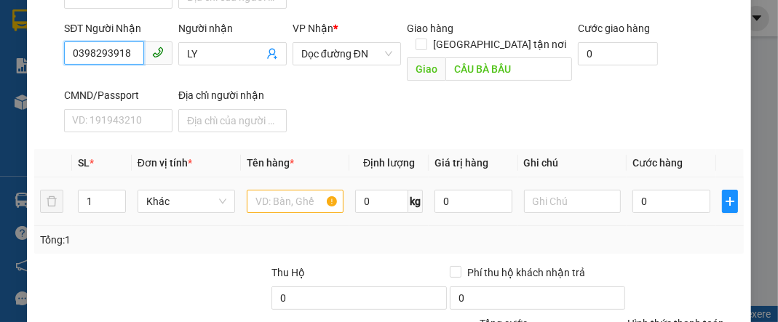
type input "0398293918"
click at [273, 190] on input "text" at bounding box center [295, 201] width 97 height 23
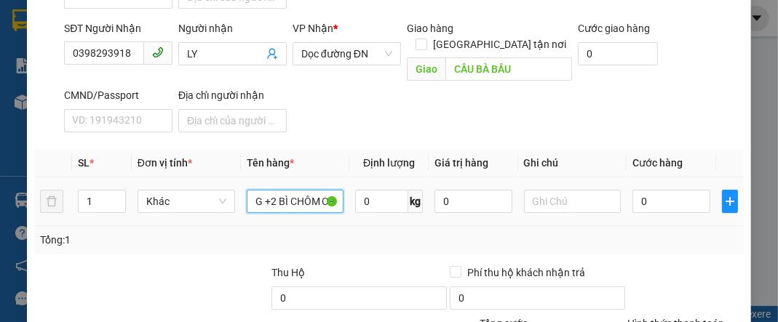
scroll to position [0, 41]
type input "1 THÙNG +2 BÌ CHÔM CR"
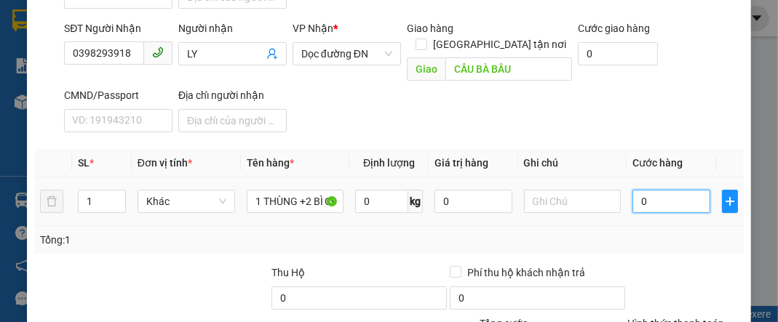
click at [672, 190] on input "0" at bounding box center [670, 201] width 77 height 23
type input "1"
type input "14"
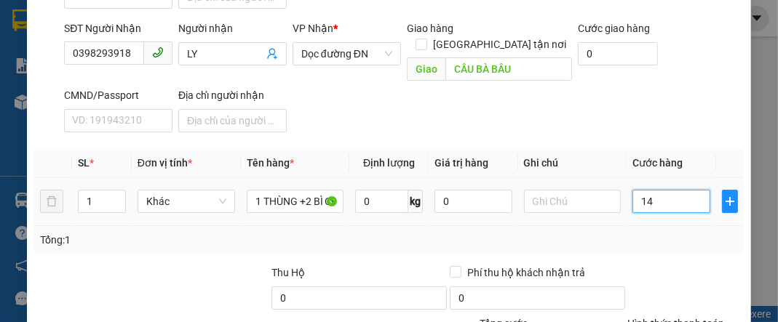
type input "14"
type input "140"
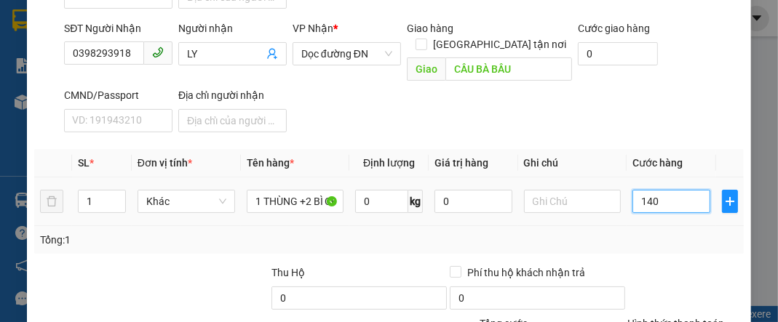
type input "1.400"
type input "14.000"
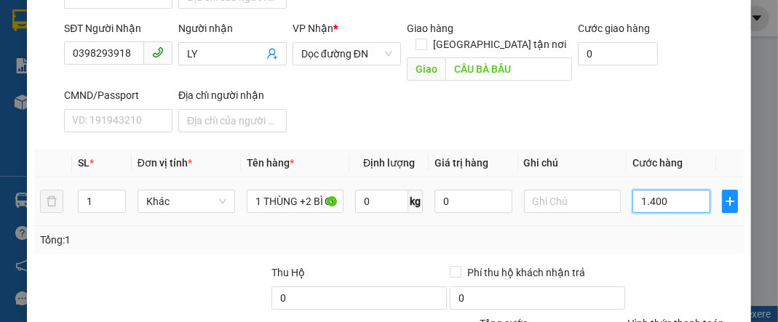
type input "14.000"
type input "140.000"
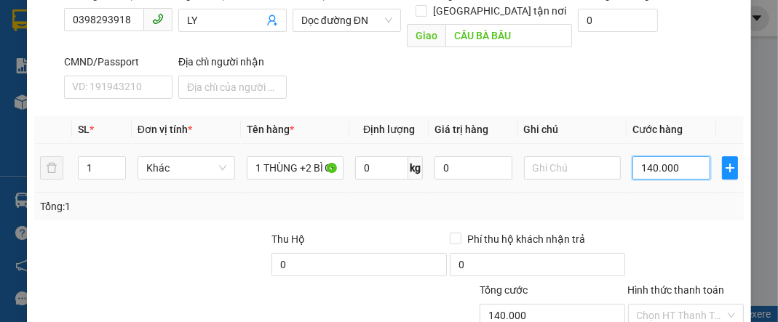
scroll to position [314, 0]
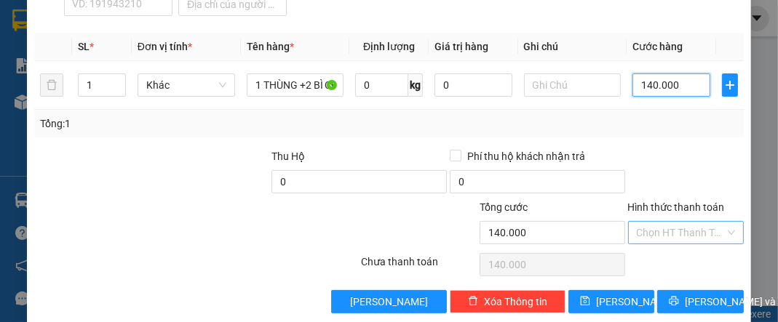
type input "140.000"
click at [687, 222] on input "Hình thức thanh toán" at bounding box center [680, 233] width 88 height 22
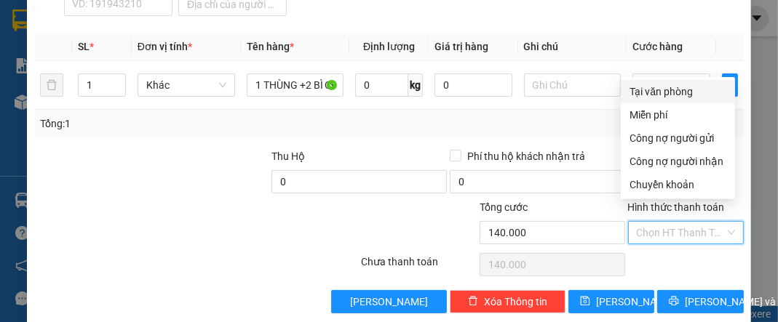
click at [671, 91] on div "Tại văn phòng" at bounding box center [677, 92] width 97 height 16
type input "0"
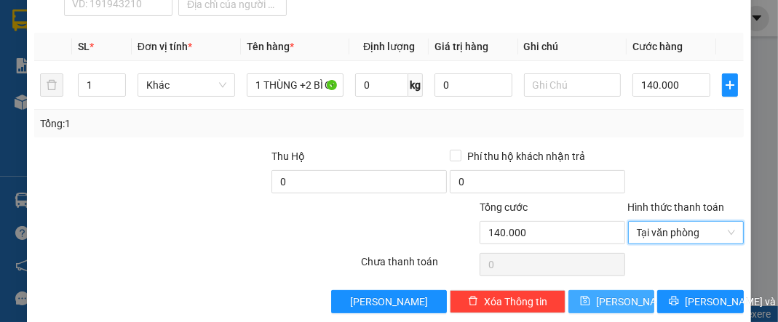
click at [601, 290] on button "[PERSON_NAME]" at bounding box center [611, 301] width 86 height 23
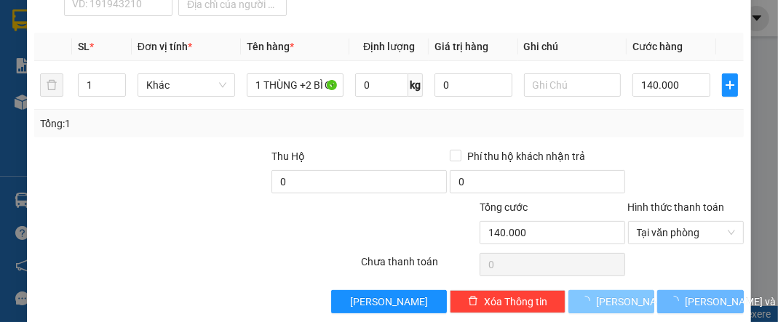
type input "0"
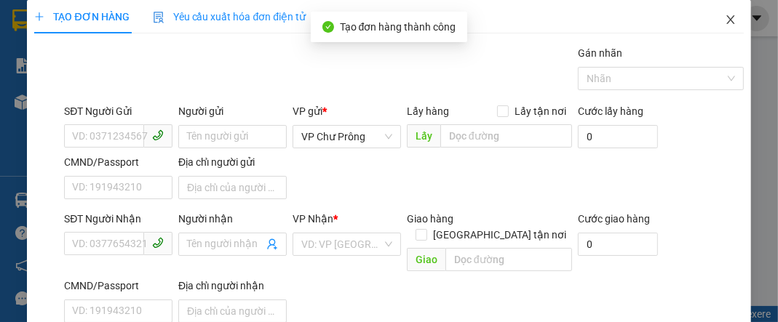
scroll to position [0, 0]
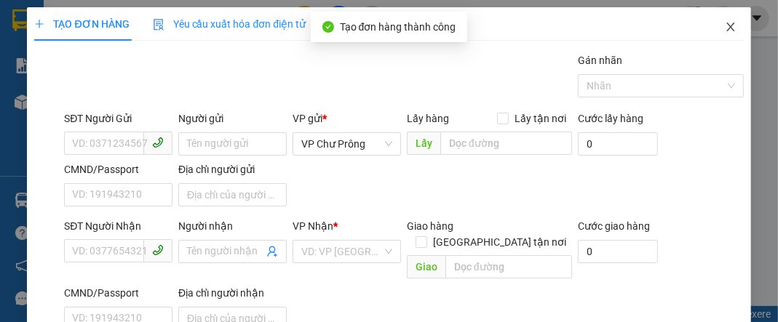
click at [726, 28] on icon "close" at bounding box center [730, 27] width 8 height 9
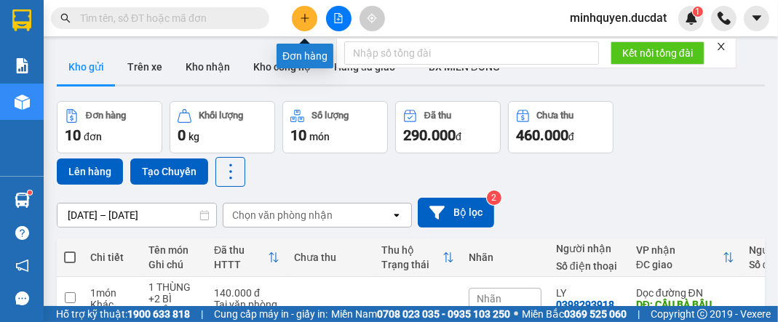
click at [302, 21] on icon "plus" at bounding box center [305, 18] width 10 height 10
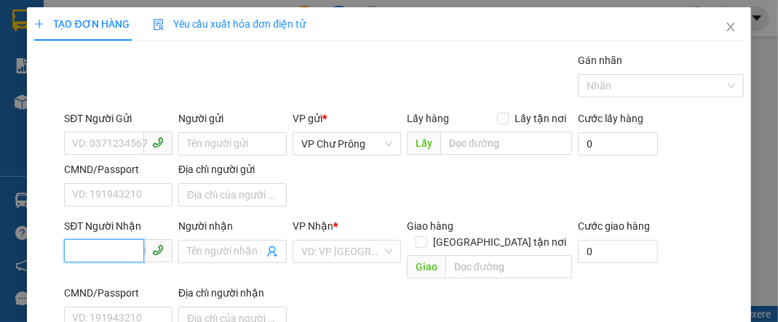
click at [98, 248] on input "SĐT Người Nhận" at bounding box center [104, 250] width 80 height 23
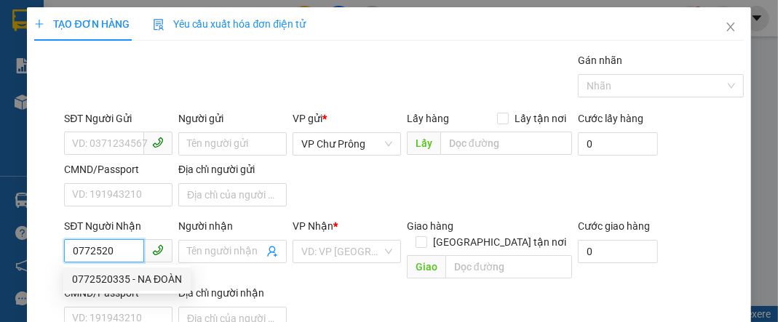
click at [127, 283] on div "0772520335 - NA ĐOÀN" at bounding box center [127, 279] width 110 height 16
type input "0772520335"
type input "NA ĐOÀN"
type input "[PERSON_NAME]"
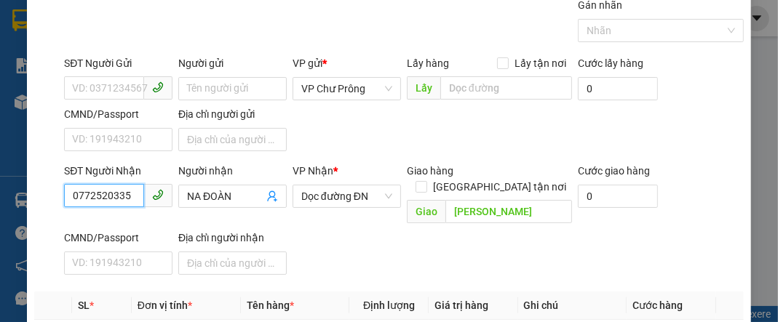
scroll to position [116, 0]
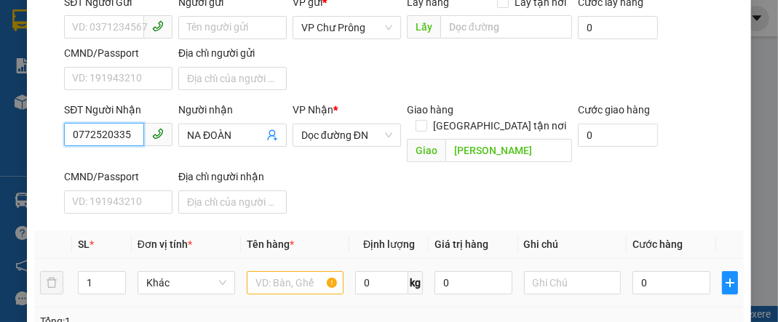
type input "0772520335"
click at [295, 271] on input "text" at bounding box center [295, 282] width 97 height 23
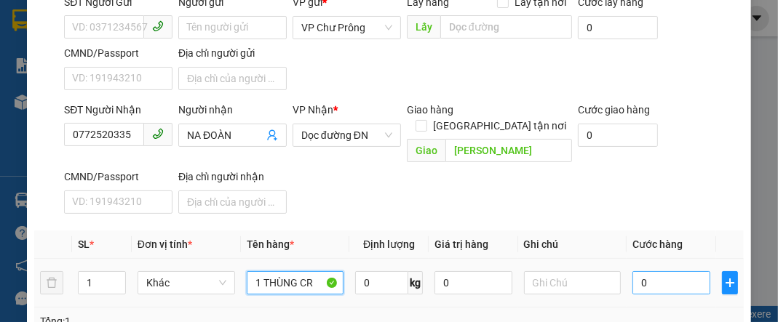
type input "1 THÙNG CR"
click at [675, 271] on input "0" at bounding box center [670, 282] width 77 height 23
type input "6"
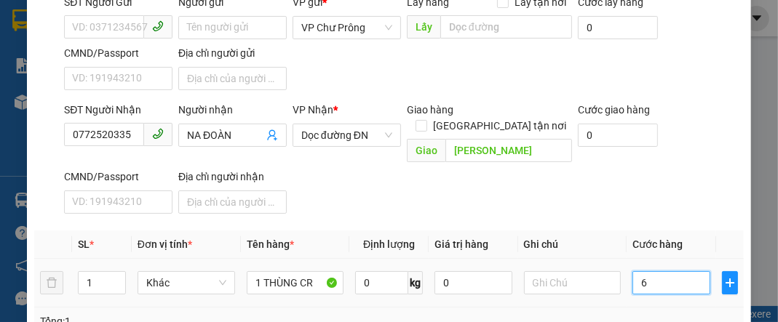
type input "60"
type input "600"
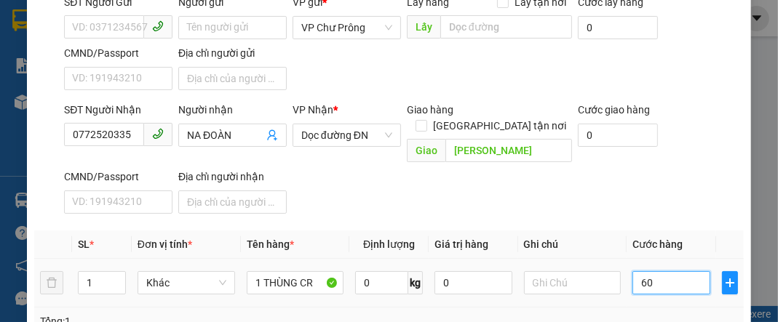
type input "600"
type input "6.000"
type input "60.000"
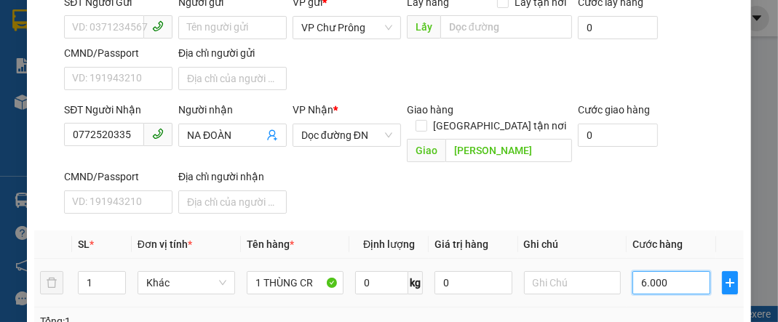
type input "60.000"
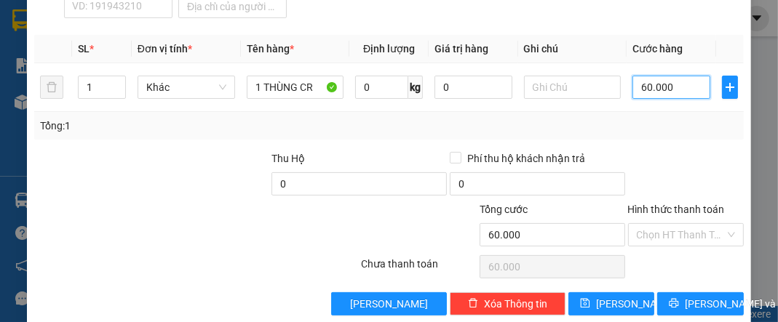
scroll to position [314, 0]
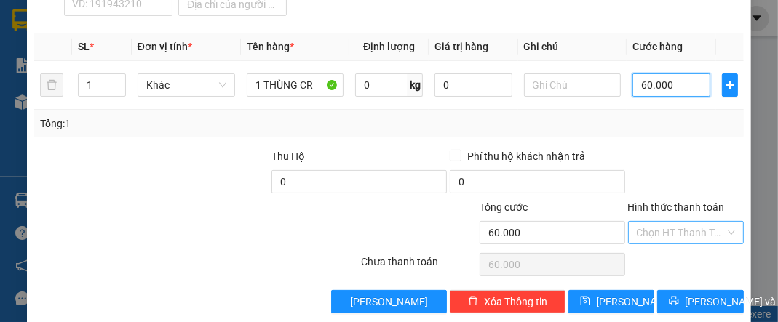
type input "60.000"
click at [688, 222] on input "Hình thức thanh toán" at bounding box center [680, 233] width 88 height 22
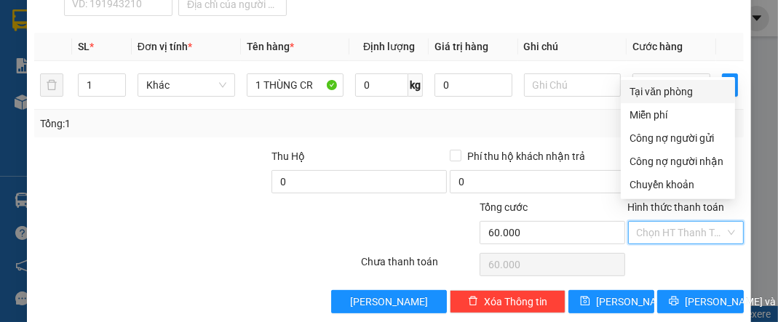
click at [691, 98] on div "Tại văn phòng" at bounding box center [677, 92] width 97 height 16
type input "0"
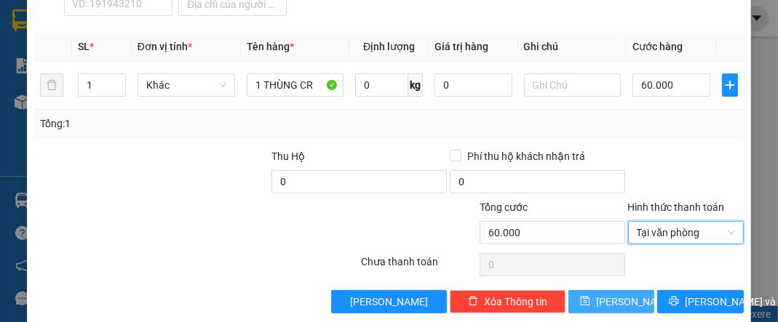
click at [627, 290] on button "[PERSON_NAME]" at bounding box center [611, 301] width 86 height 23
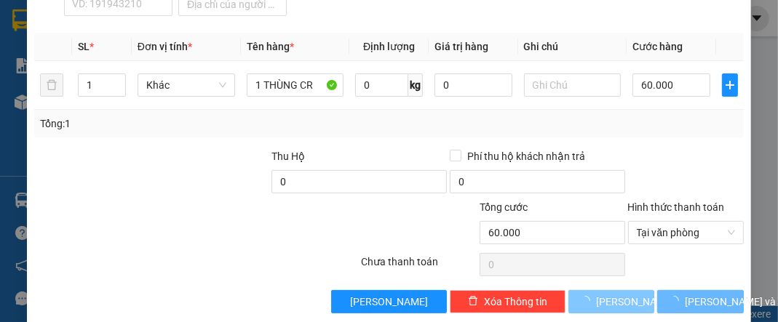
type input "0"
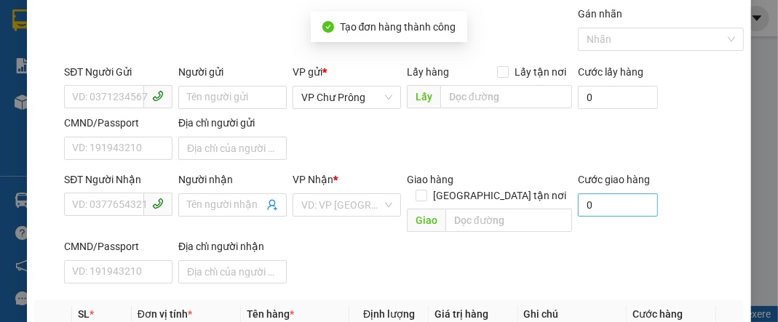
scroll to position [23, 0]
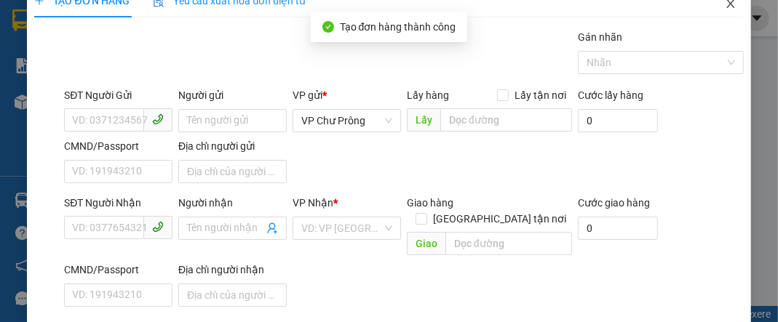
click at [724, 4] on icon "close" at bounding box center [730, 4] width 12 height 12
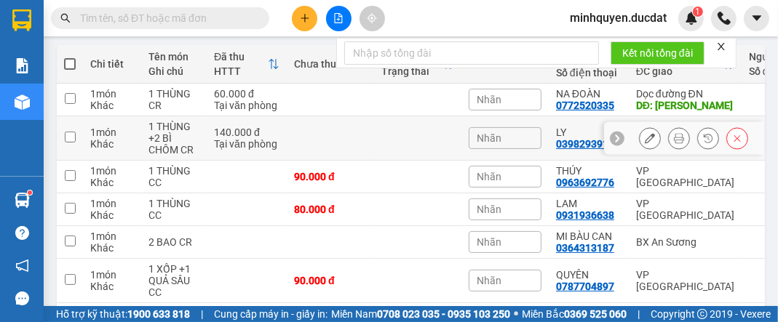
scroll to position [291, 0]
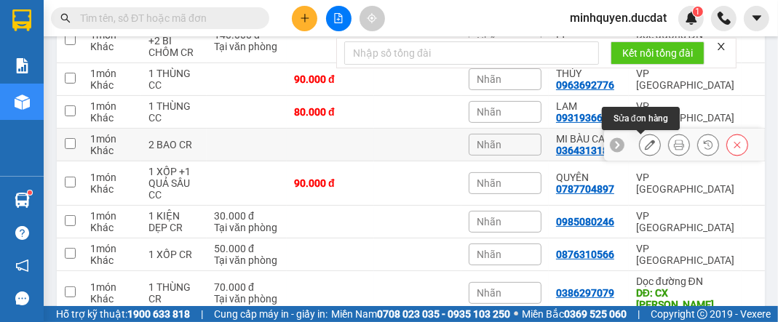
click at [644, 145] on icon at bounding box center [649, 145] width 10 height 10
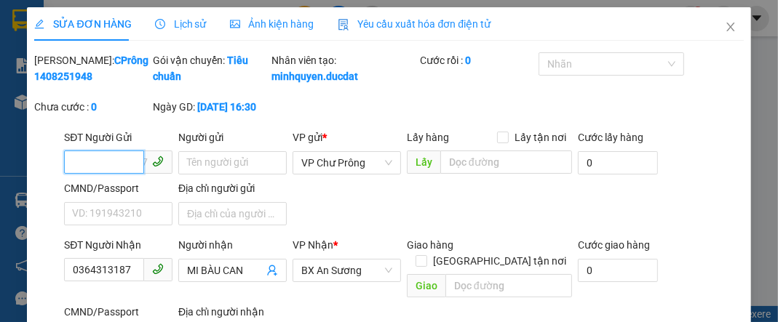
scroll to position [174, 0]
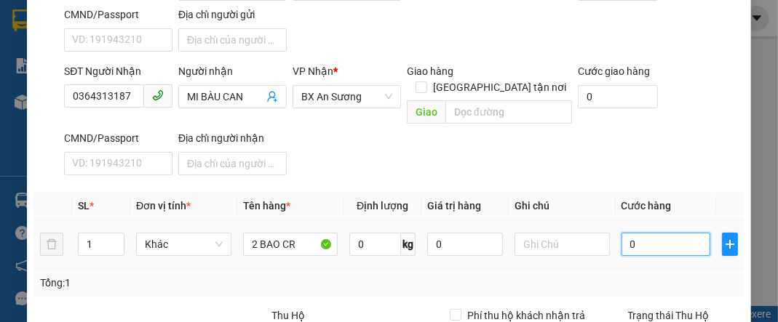
click at [644, 245] on input "0" at bounding box center [665, 244] width 89 height 23
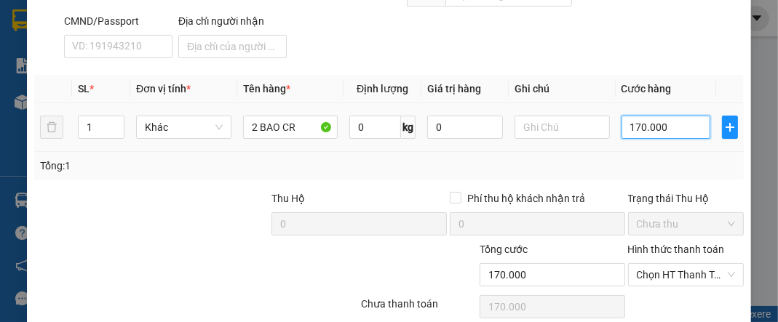
scroll to position [349, 0]
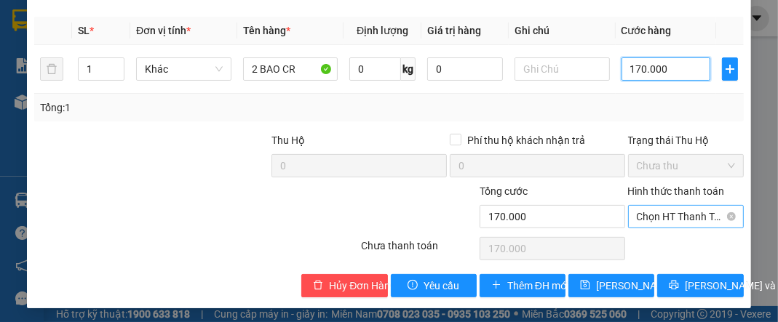
click at [688, 217] on span "Chọn HT Thanh Toán" at bounding box center [685, 217] width 98 height 22
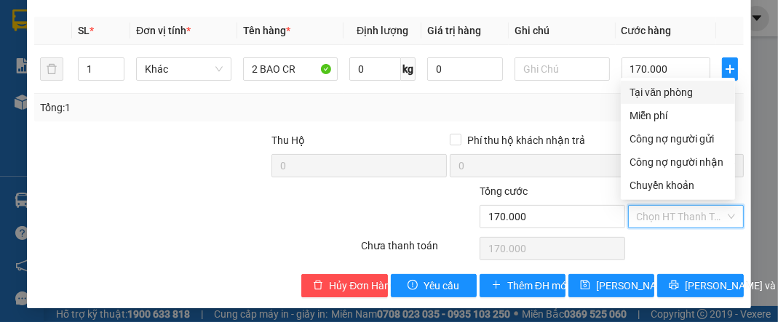
click at [668, 94] on div "Tại văn phòng" at bounding box center [677, 92] width 97 height 16
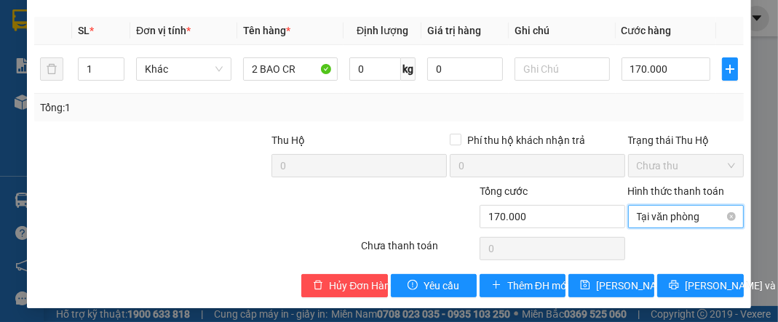
scroll to position [351, 0]
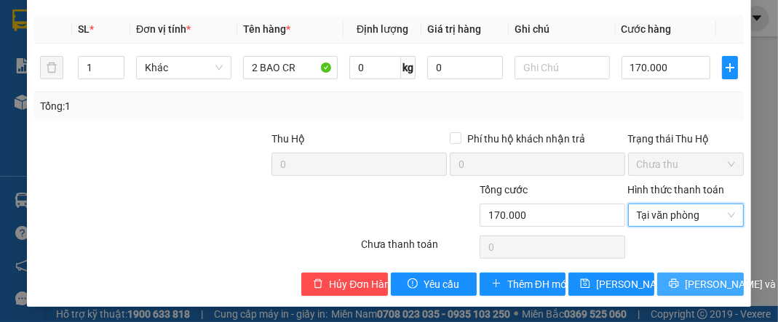
click at [686, 276] on span "[PERSON_NAME] và In" at bounding box center [735, 284] width 102 height 16
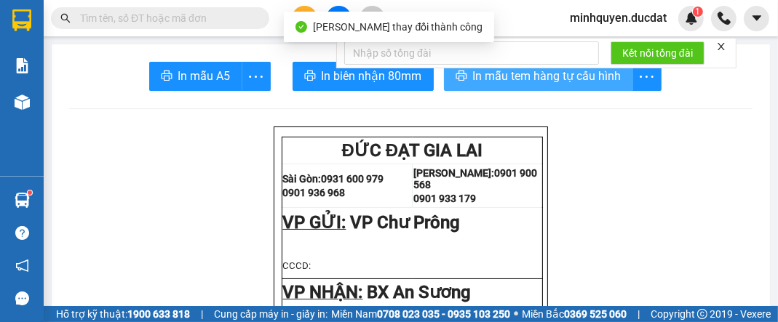
click at [589, 84] on span "In mẫu tem hàng tự cấu hình" at bounding box center [547, 76] width 148 height 18
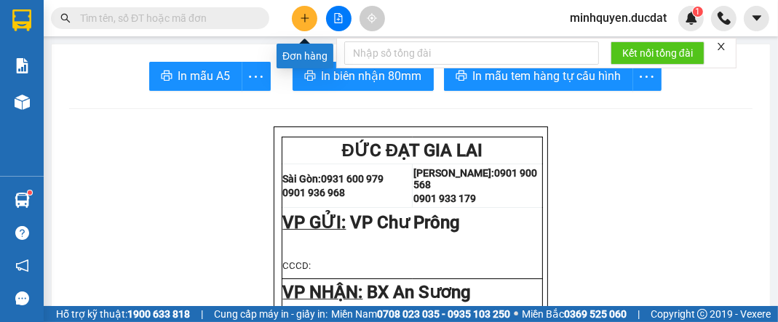
click at [304, 19] on icon "plus" at bounding box center [304, 18] width 1 height 8
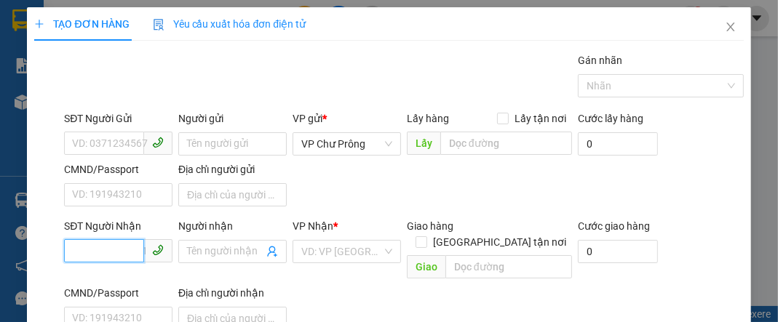
click at [116, 245] on input "SĐT Người Nhận" at bounding box center [104, 250] width 80 height 23
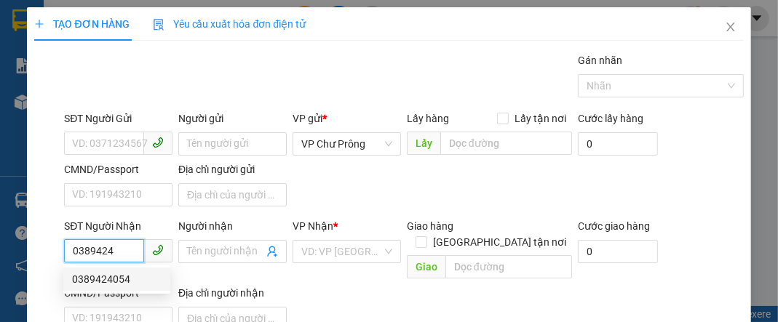
click at [125, 279] on div "0389424054" at bounding box center [116, 279] width 89 height 16
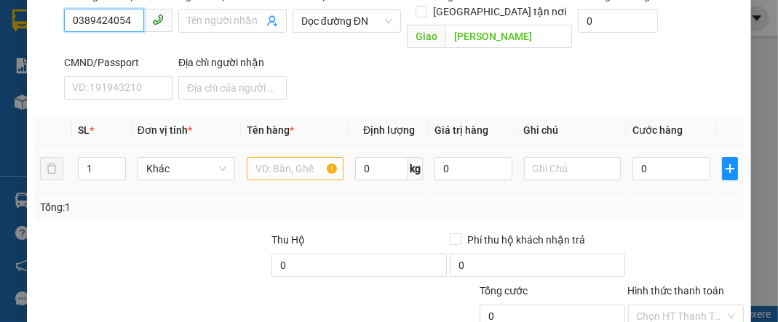
scroll to position [232, 0]
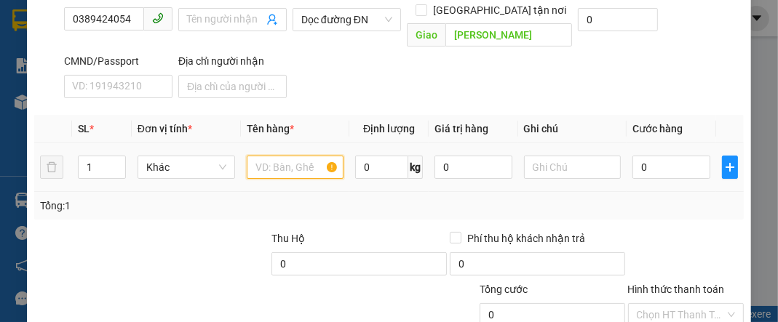
click at [303, 156] on input "text" at bounding box center [295, 167] width 97 height 23
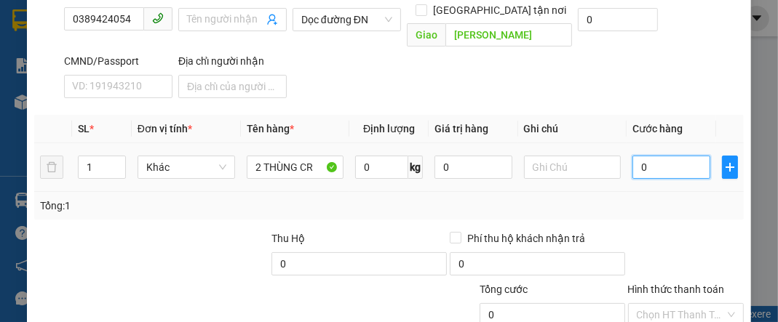
click at [650, 156] on input "0" at bounding box center [670, 167] width 77 height 23
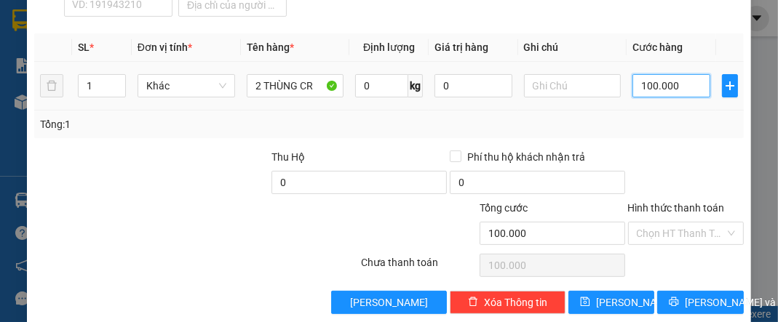
scroll to position [314, 0]
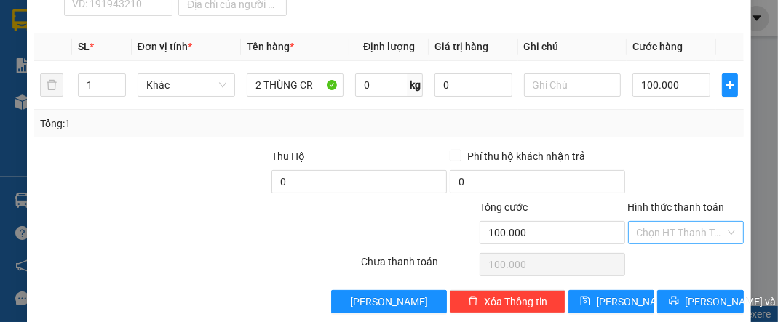
click at [672, 222] on input "Hình thức thanh toán" at bounding box center [680, 233] width 88 height 22
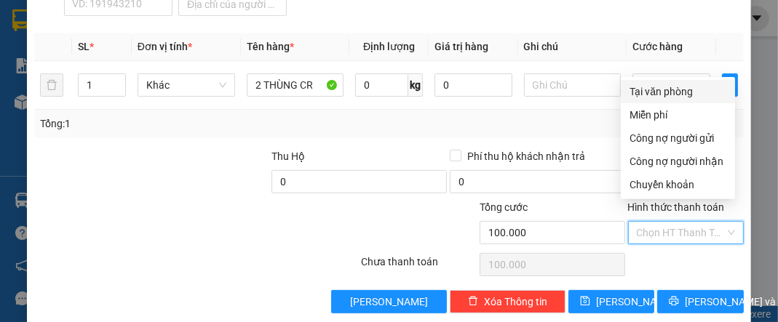
click at [676, 90] on div "Tại văn phòng" at bounding box center [677, 92] width 97 height 16
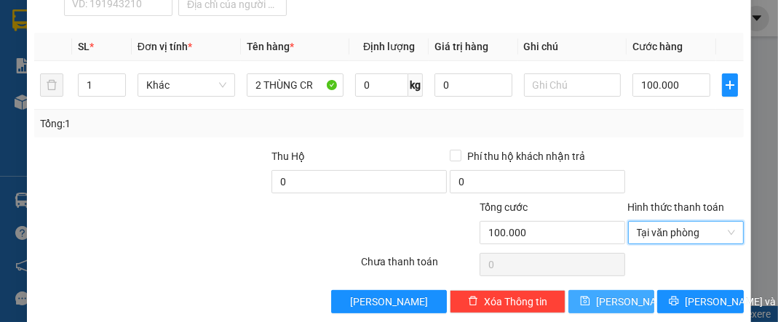
click at [615, 294] on span "[PERSON_NAME]" at bounding box center [635, 302] width 78 height 16
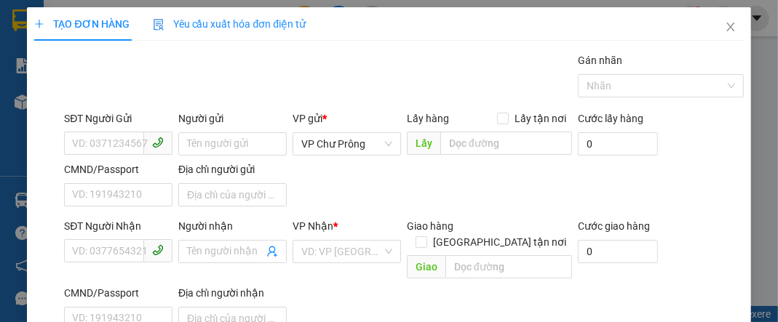
scroll to position [0, 0]
click at [724, 27] on icon "close" at bounding box center [730, 27] width 12 height 12
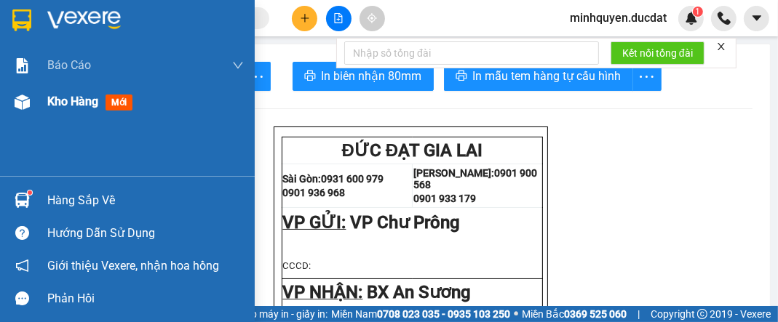
click at [77, 111] on div "Kho hàng mới" at bounding box center [145, 102] width 196 height 36
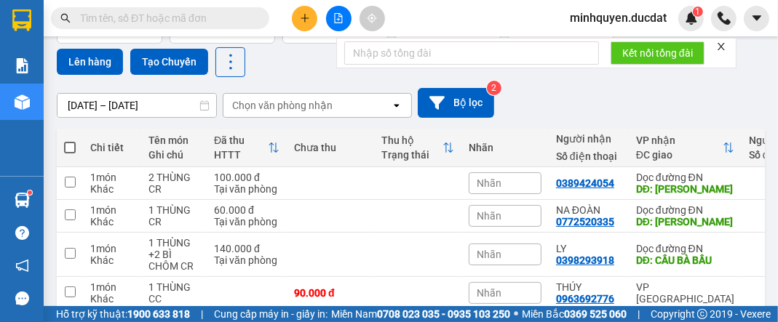
scroll to position [116, 0]
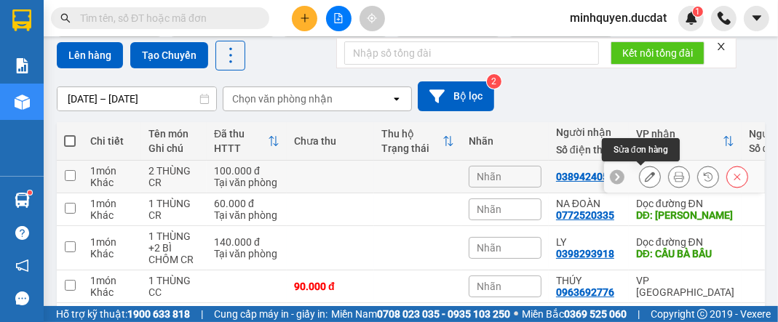
click at [644, 177] on icon at bounding box center [649, 177] width 10 height 10
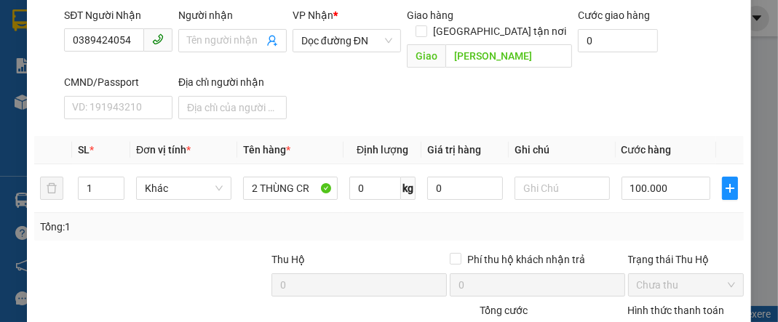
scroll to position [232, 0]
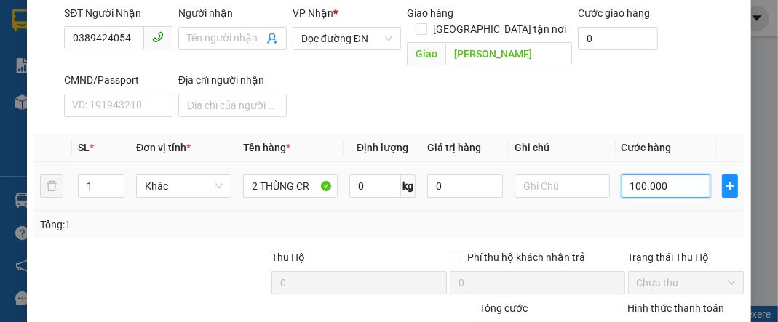
click at [662, 185] on input "100.000" at bounding box center [665, 186] width 89 height 23
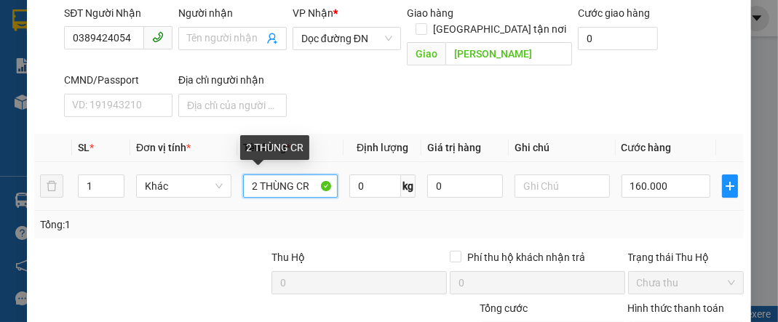
click at [254, 182] on input "2 THÙNG CR" at bounding box center [290, 186] width 95 height 23
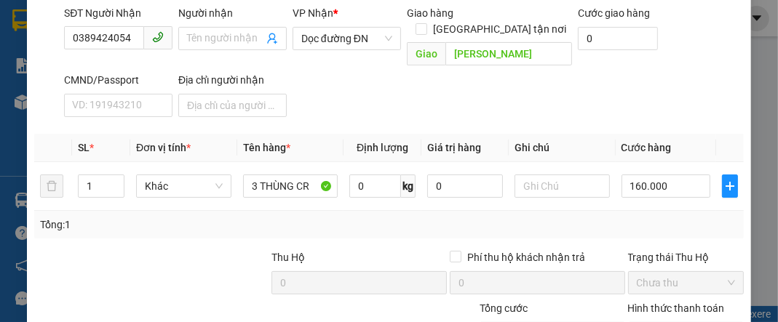
click at [668, 220] on div "Tổng: 1" at bounding box center [388, 225] width 697 height 16
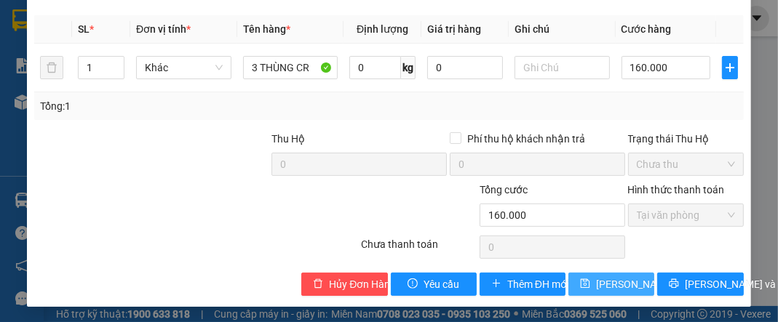
click at [628, 284] on span "[PERSON_NAME] thay đổi" at bounding box center [654, 284] width 116 height 16
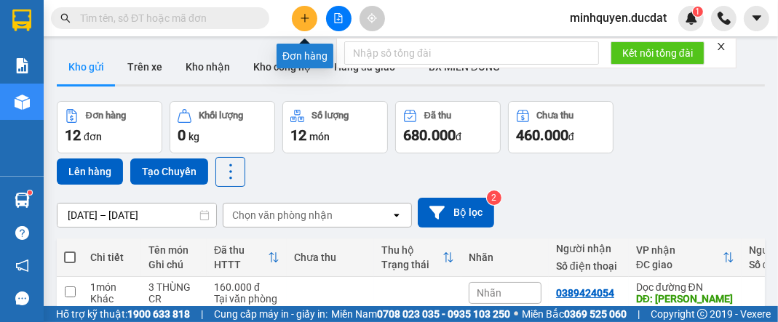
click at [303, 15] on icon "plus" at bounding box center [305, 18] width 10 height 10
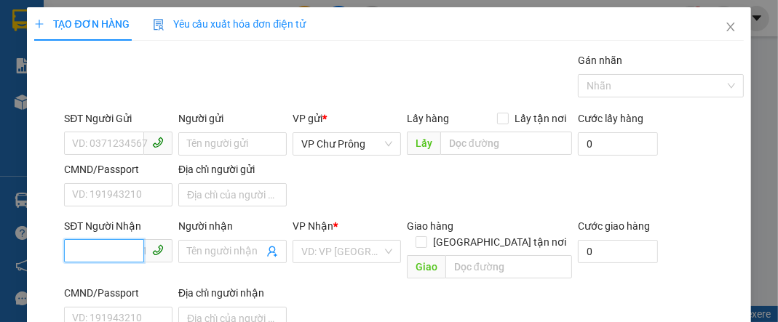
click at [119, 244] on input "SĐT Người Nhận" at bounding box center [104, 250] width 80 height 23
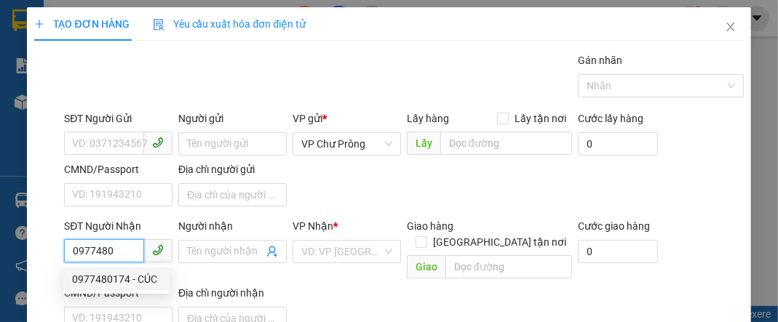
click at [116, 277] on div "0977480174 - CÚC" at bounding box center [116, 279] width 89 height 16
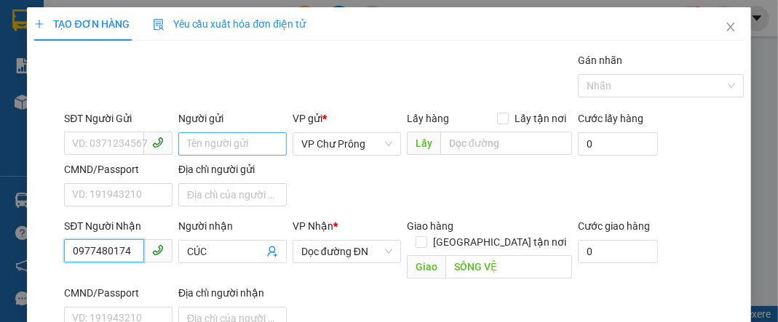
scroll to position [174, 0]
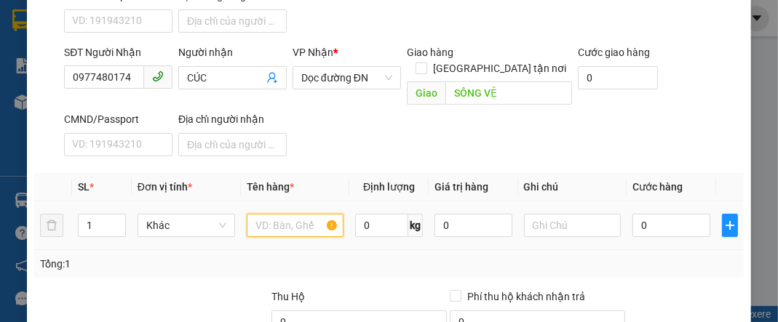
click at [294, 214] on input "text" at bounding box center [295, 225] width 97 height 23
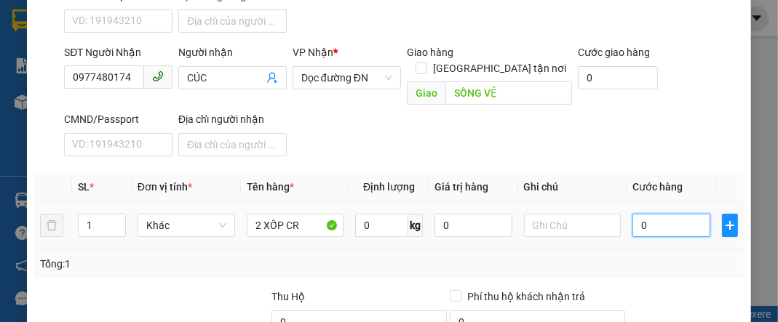
click at [650, 214] on input "0" at bounding box center [670, 225] width 77 height 23
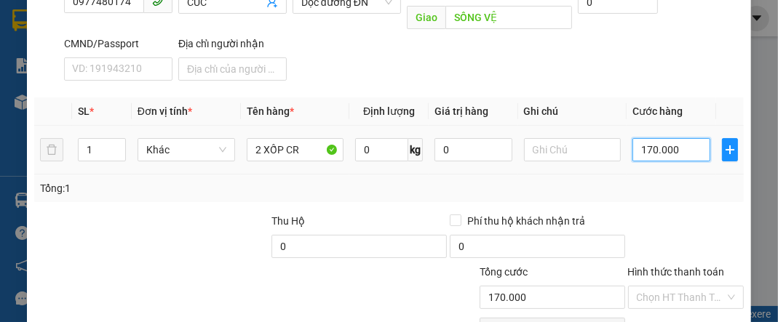
scroll to position [314, 0]
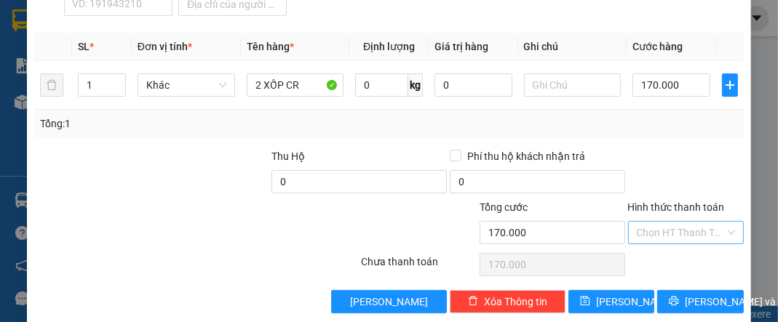
click at [666, 222] on input "Hình thức thanh toán" at bounding box center [680, 233] width 88 height 22
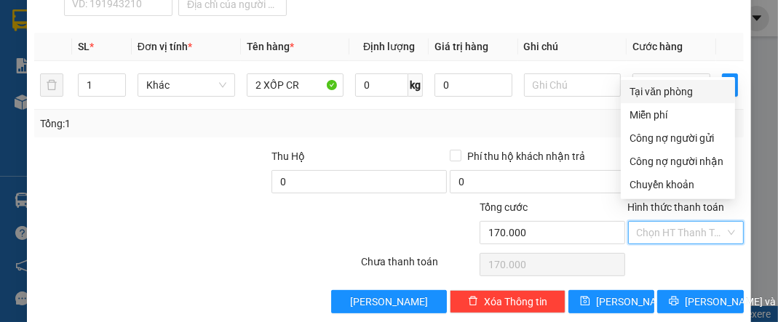
click at [671, 93] on div "Tại văn phòng" at bounding box center [677, 92] width 97 height 16
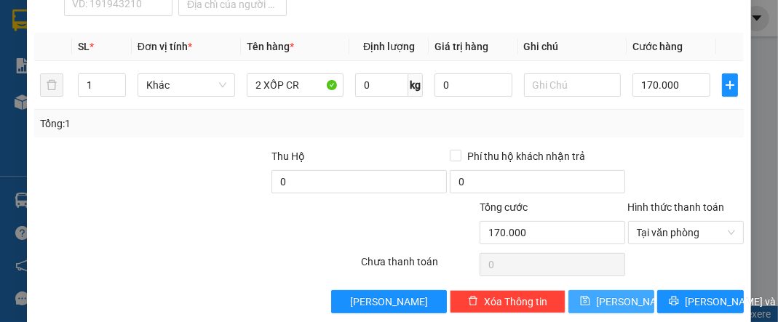
click at [617, 294] on span "[PERSON_NAME]" at bounding box center [635, 302] width 78 height 16
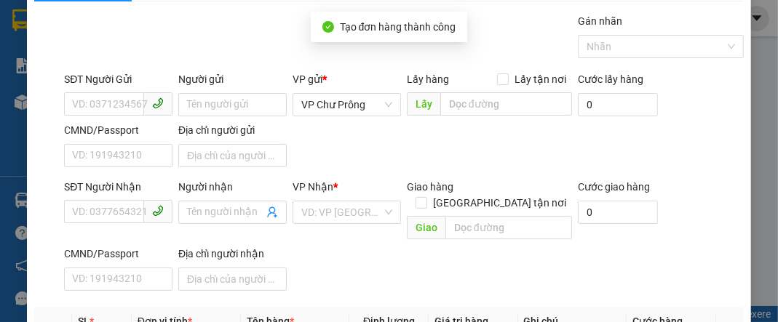
scroll to position [0, 0]
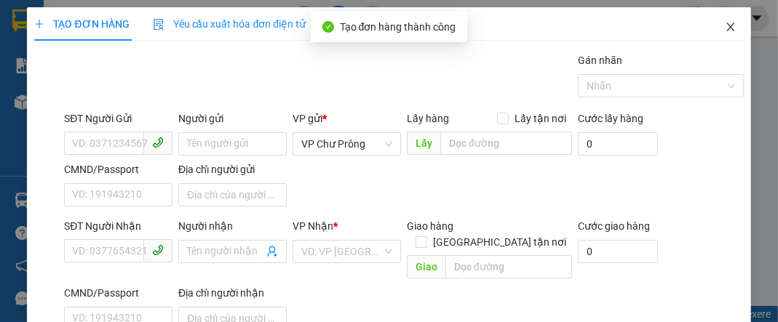
click at [724, 27] on icon "close" at bounding box center [730, 27] width 12 height 12
